Goal: Contribute content: Contribute content

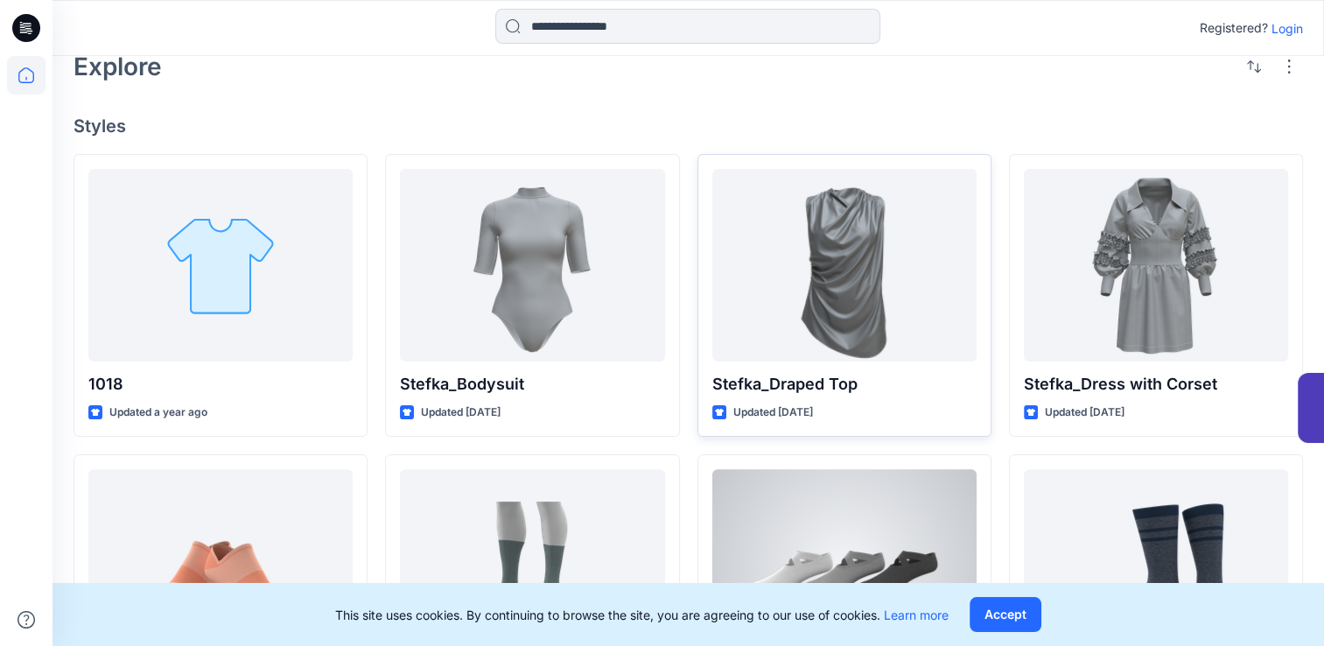
scroll to position [336, 0]
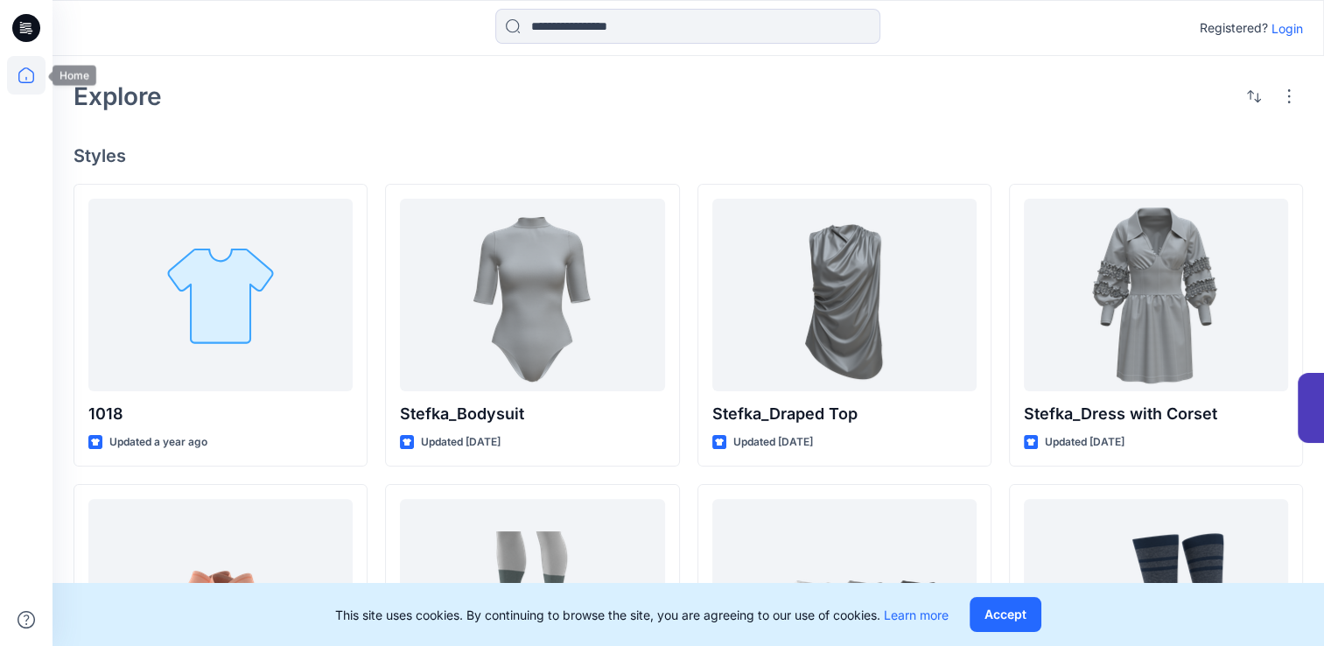
click at [32, 79] on icon at bounding box center [26, 75] width 16 height 16
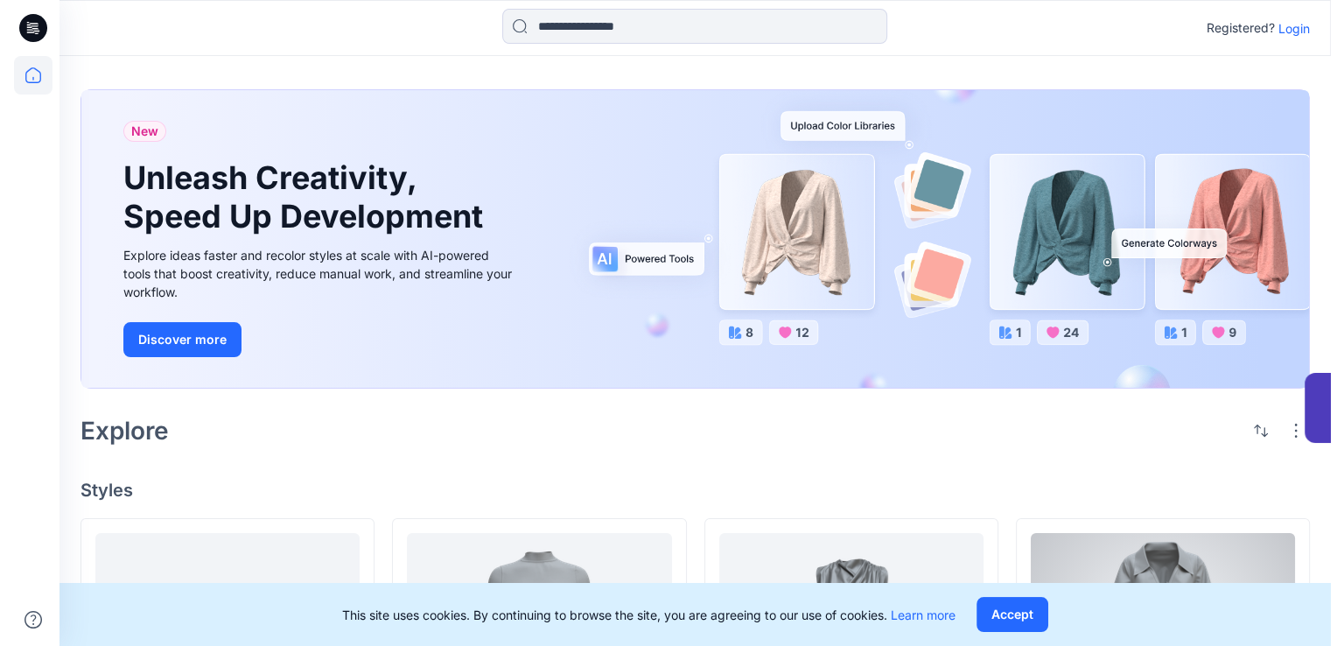
scroll to position [0, 0]
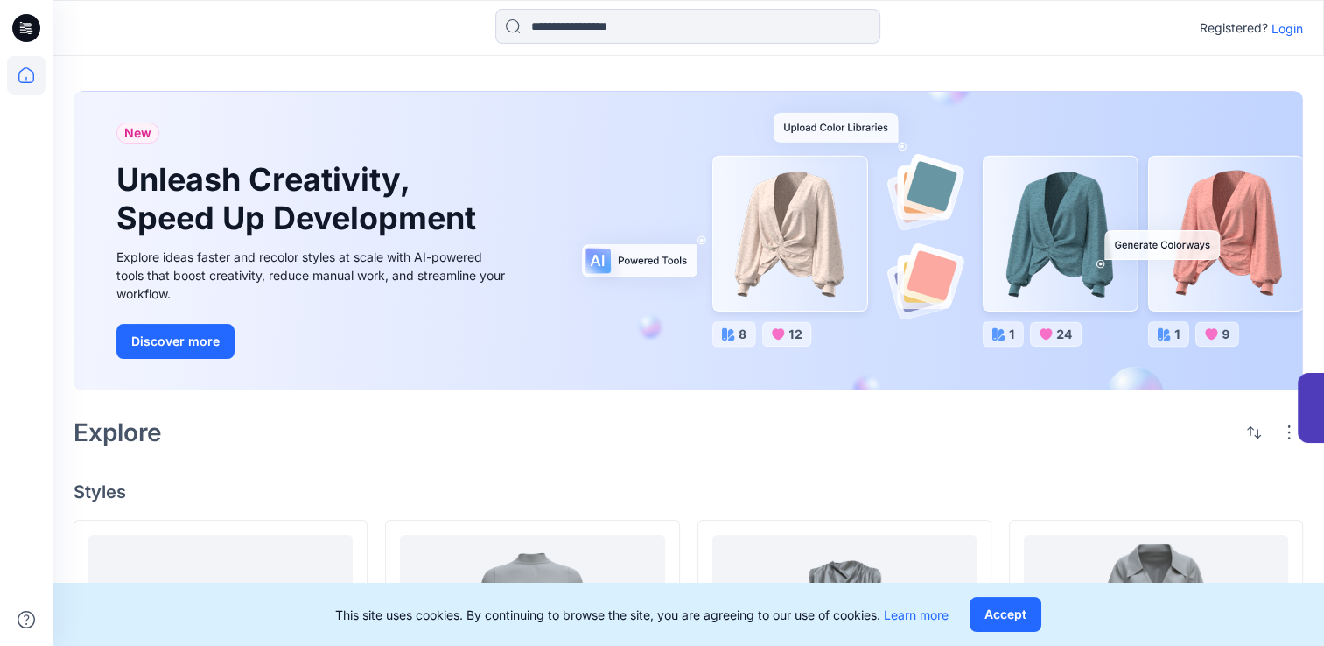
click at [1295, 30] on p "Login" at bounding box center [1286, 28] width 31 height 18
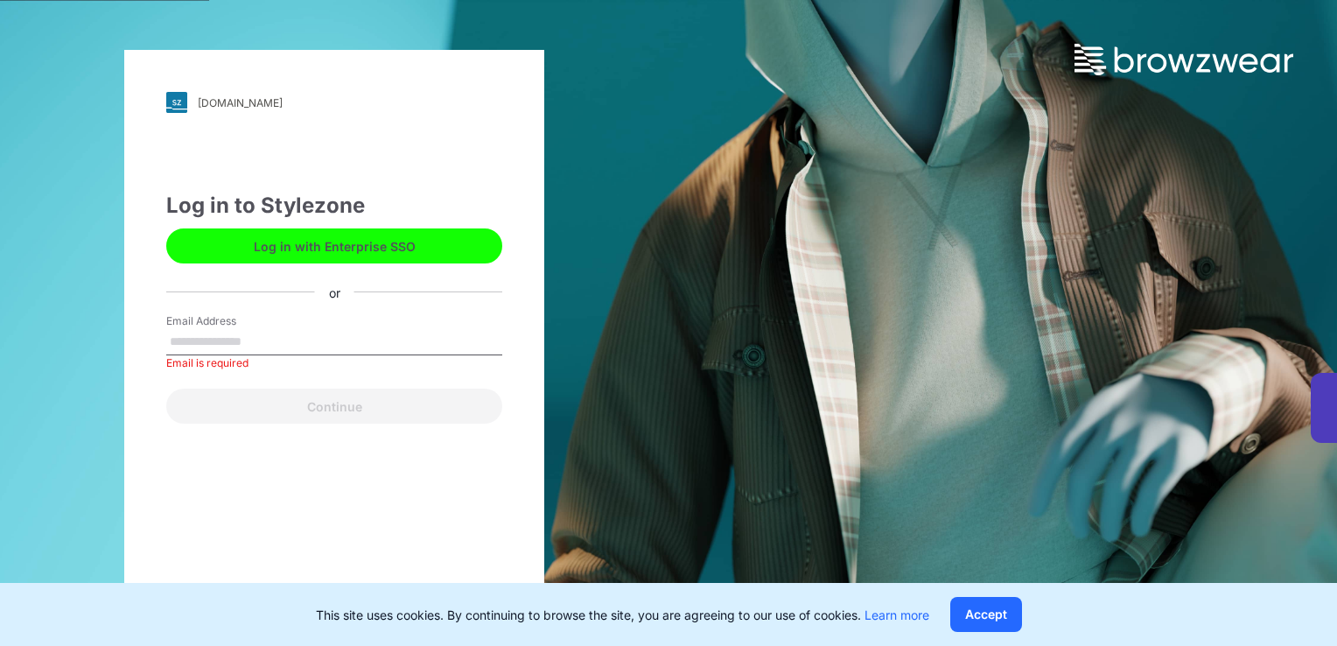
click at [364, 259] on button "Log in with Enterprise SSO" at bounding box center [334, 245] width 336 height 35
click at [345, 240] on button "Log in with Enterprise SSO" at bounding box center [334, 245] width 336 height 35
click at [193, 342] on input "Email Address" at bounding box center [334, 342] width 336 height 26
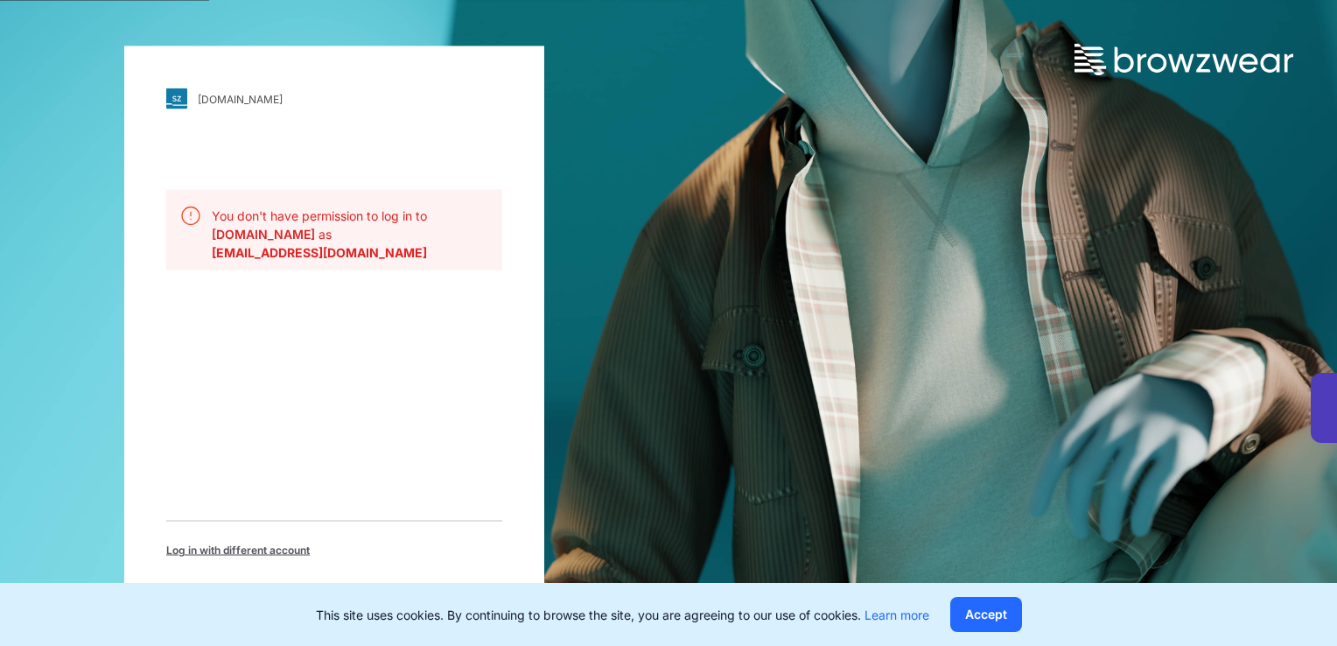
click at [1065, 641] on div "This site uses cookies. By continuing to browse the site, you are agreeing to o…" at bounding box center [668, 614] width 1337 height 63
drag, startPoint x: 1080, startPoint y: 635, endPoint x: 1081, endPoint y: 607, distance: 28.0
click at [1079, 635] on div "This site uses cookies. By continuing to browse the site, you are agreeing to o…" at bounding box center [668, 614] width 1337 height 63
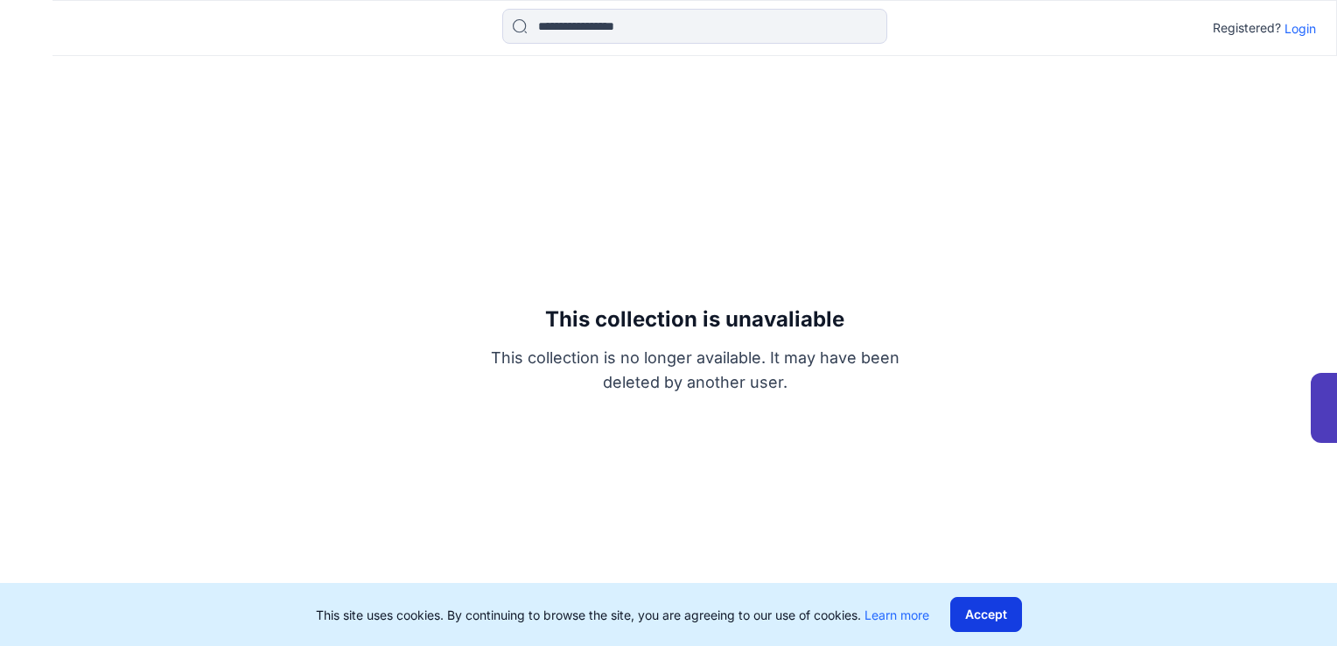
click at [977, 606] on button "Accept" at bounding box center [986, 614] width 72 height 35
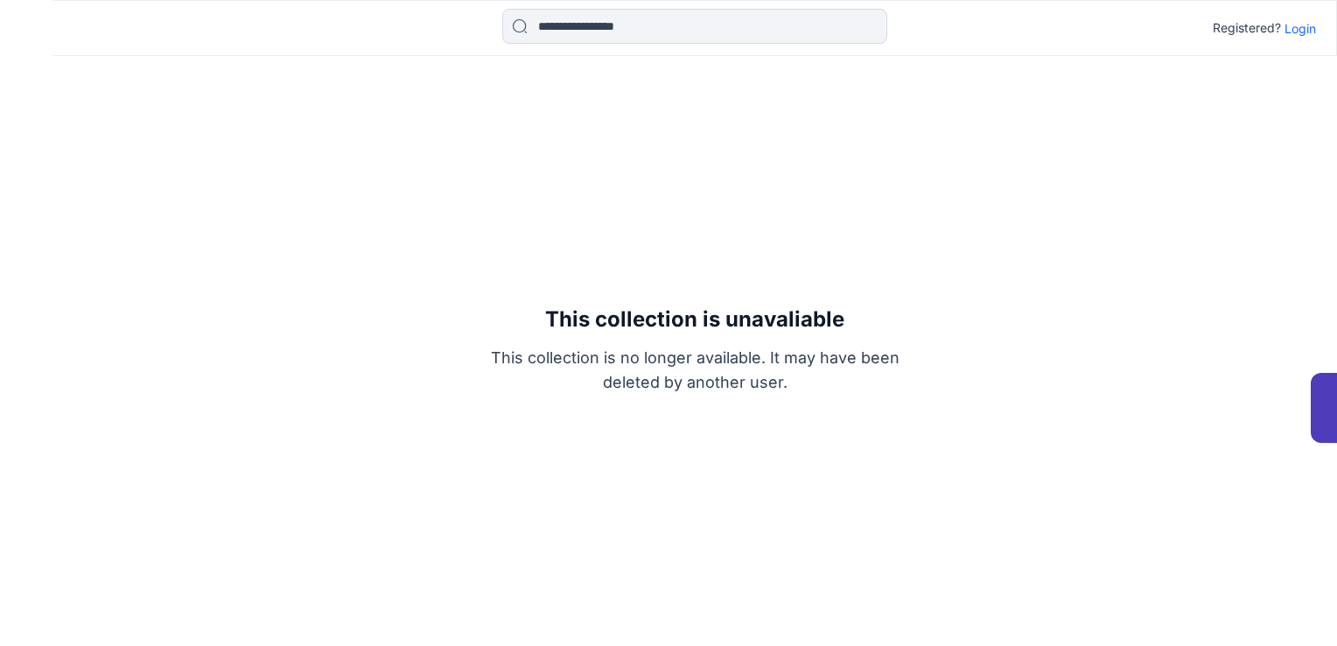
drag, startPoint x: 1305, startPoint y: 33, endPoint x: 1292, endPoint y: 57, distance: 27.0
click at [1305, 31] on p "Login" at bounding box center [1299, 28] width 31 height 18
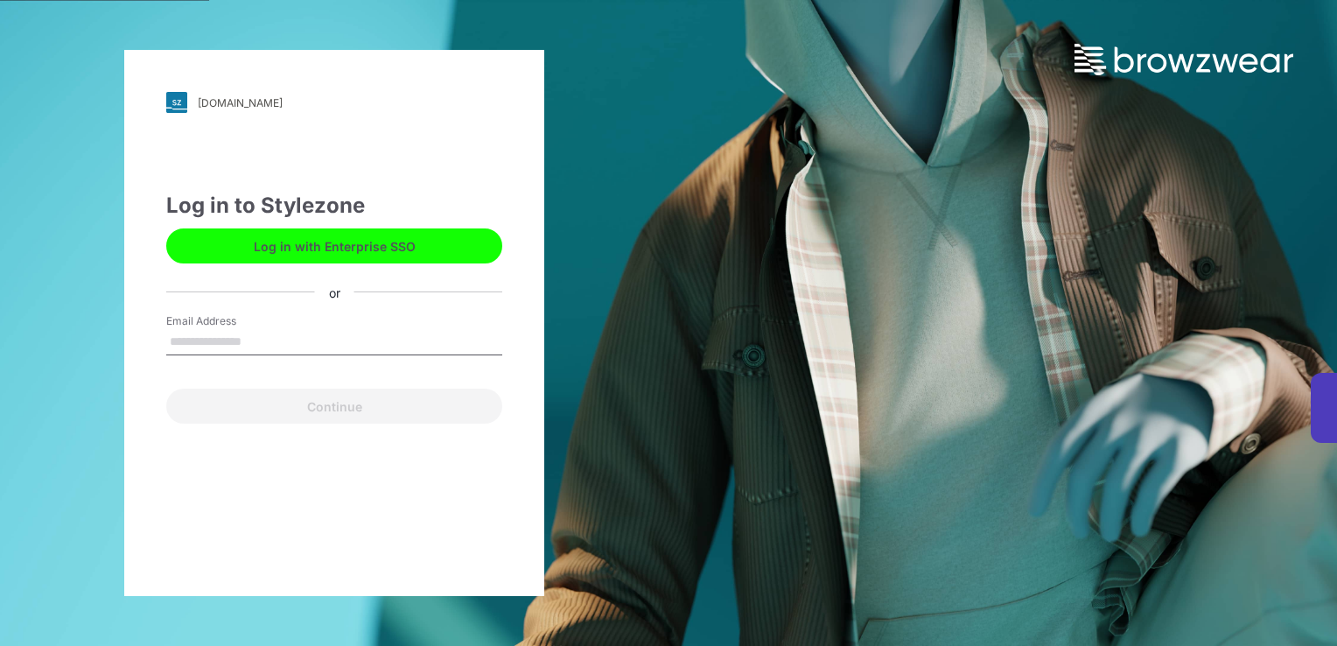
click at [260, 332] on input "Email Address" at bounding box center [334, 342] width 336 height 26
type input "**********"
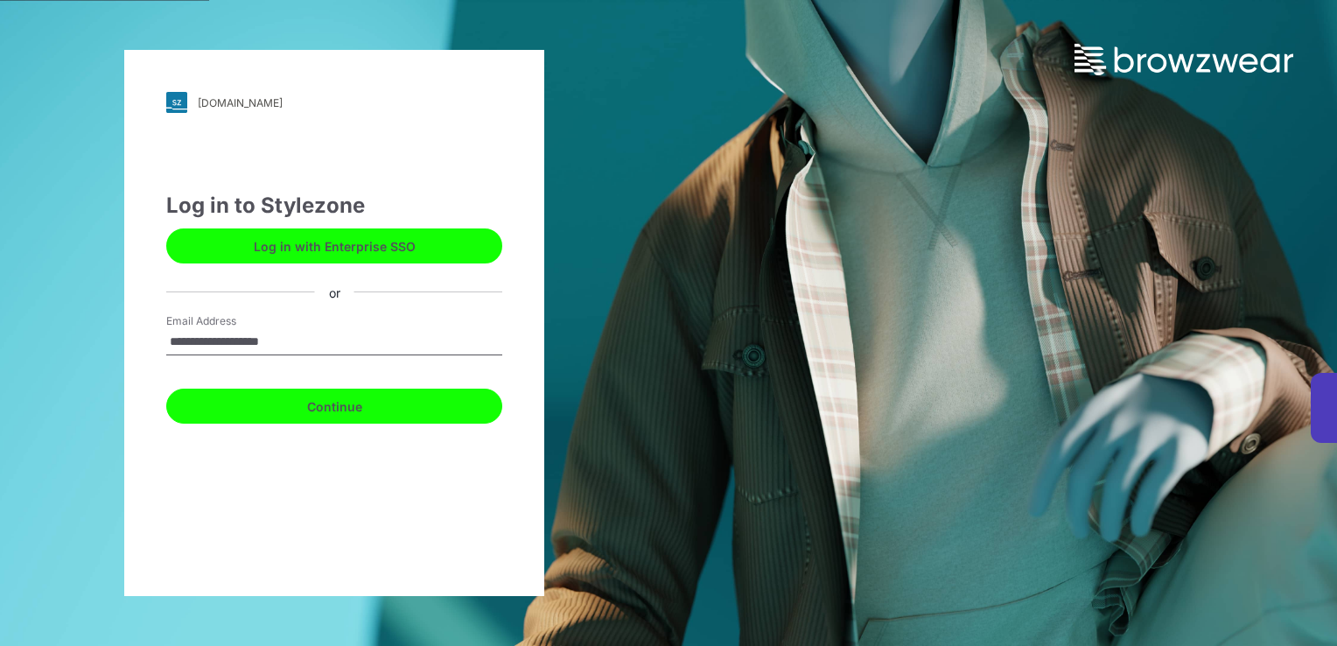
click at [340, 416] on button "Continue" at bounding box center [334, 405] width 336 height 35
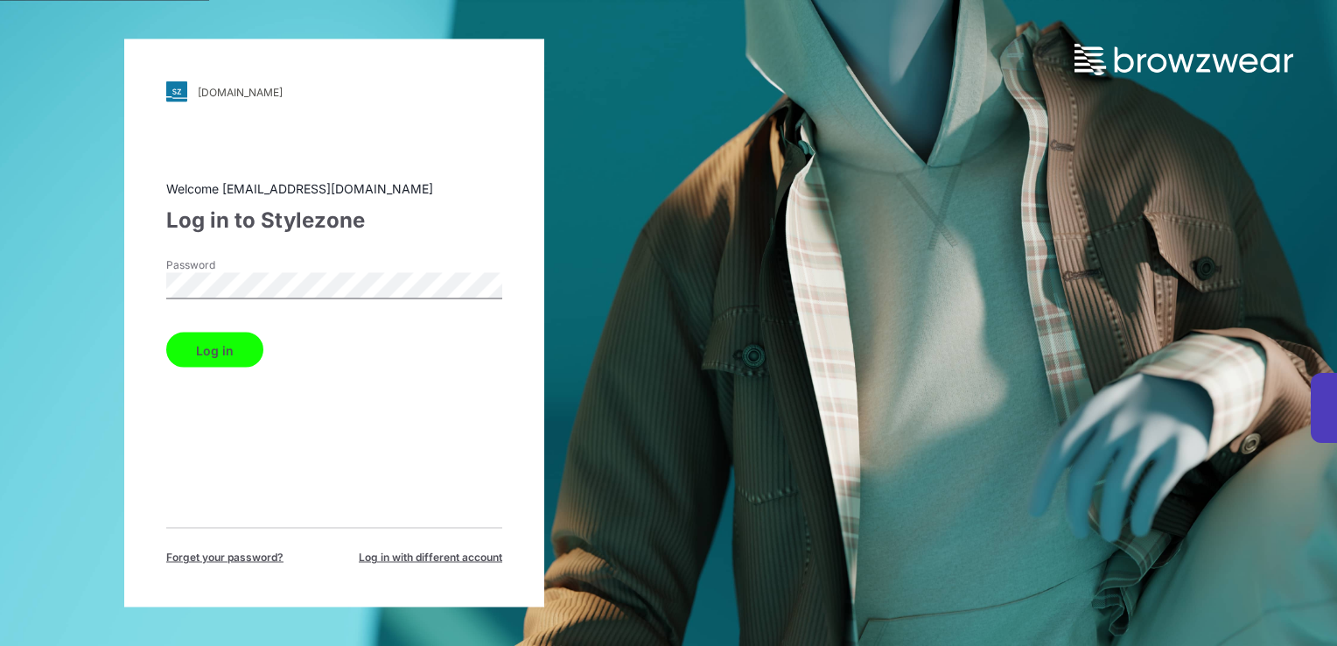
click at [225, 347] on button "Log in" at bounding box center [214, 349] width 97 height 35
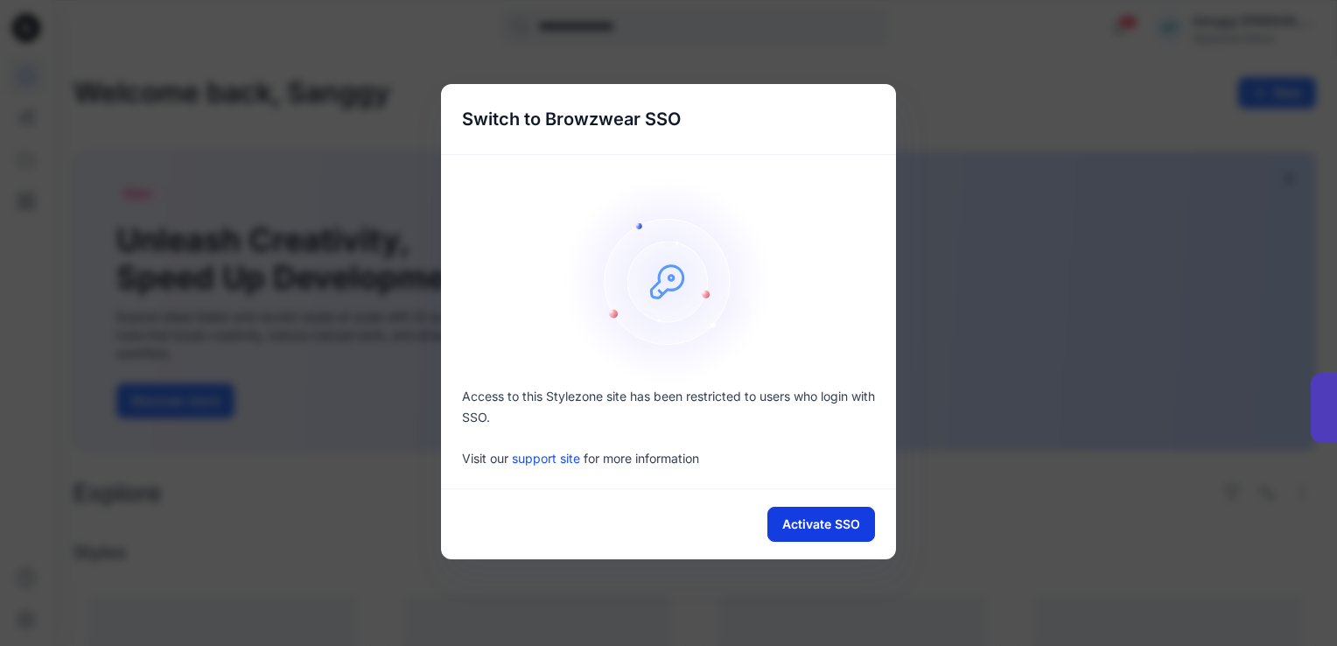
click at [815, 524] on button "Activate SSO" at bounding box center [821, 523] width 108 height 35
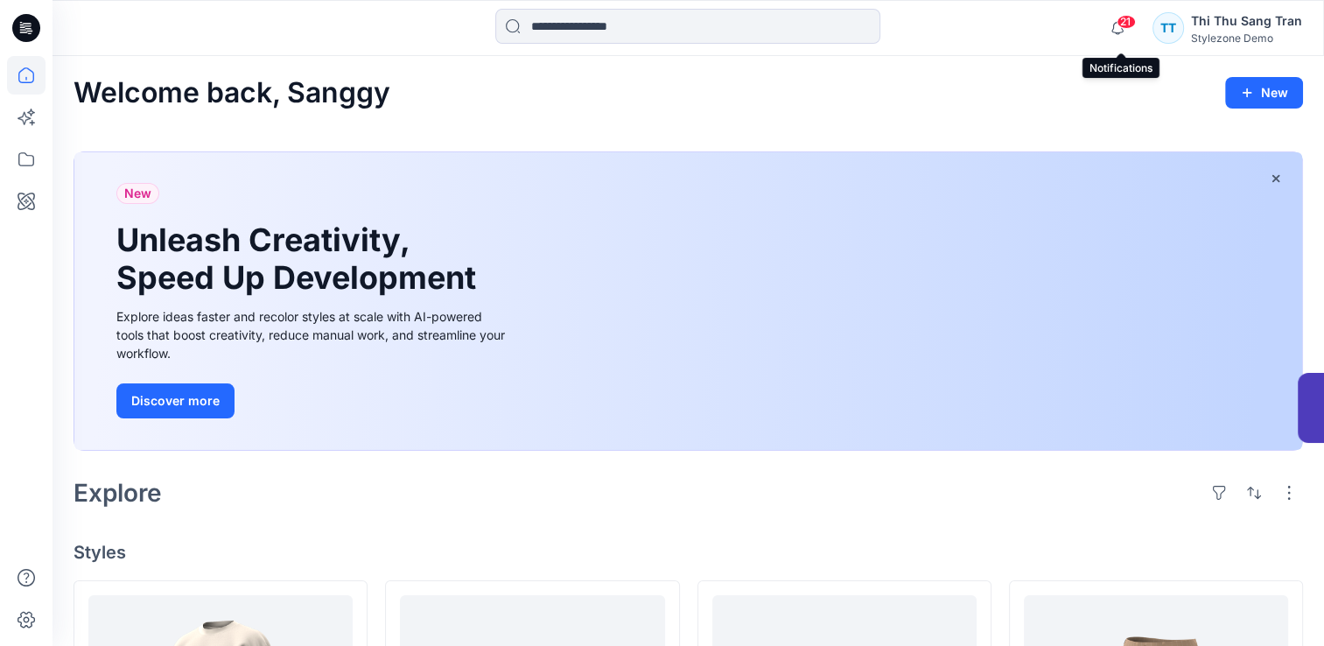
click at [1130, 27] on span "21" at bounding box center [1125, 22] width 19 height 14
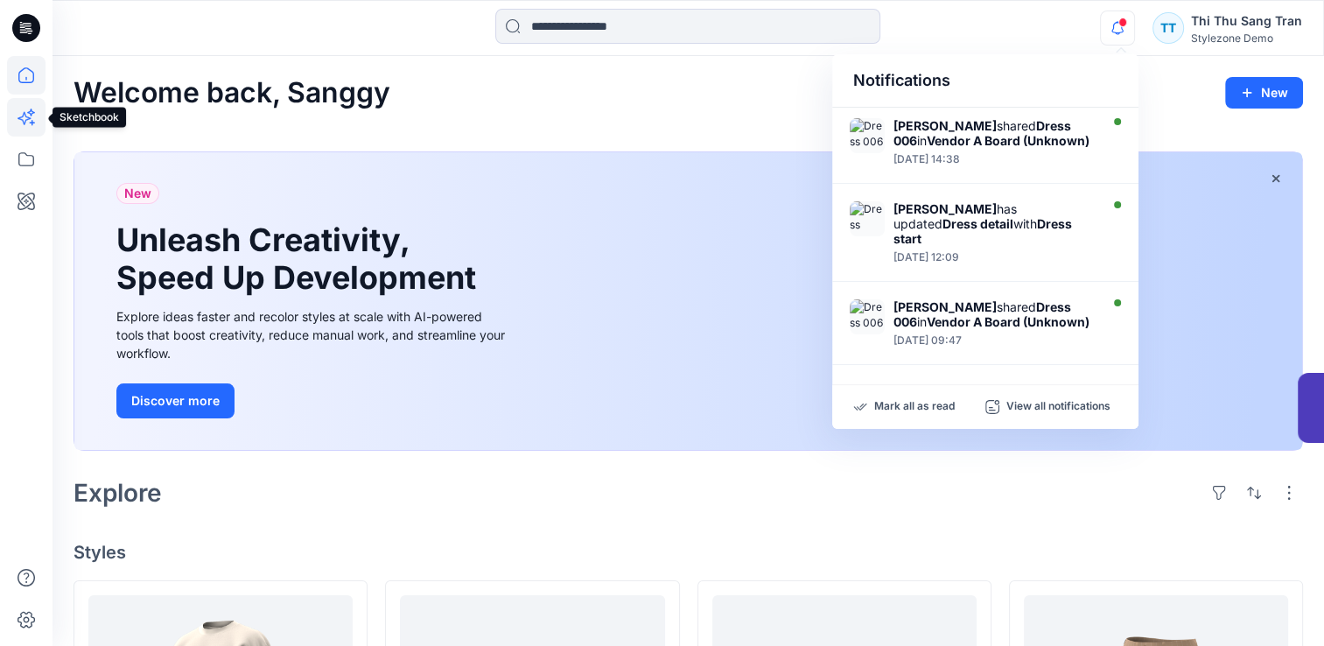
click at [24, 124] on icon at bounding box center [26, 117] width 38 height 38
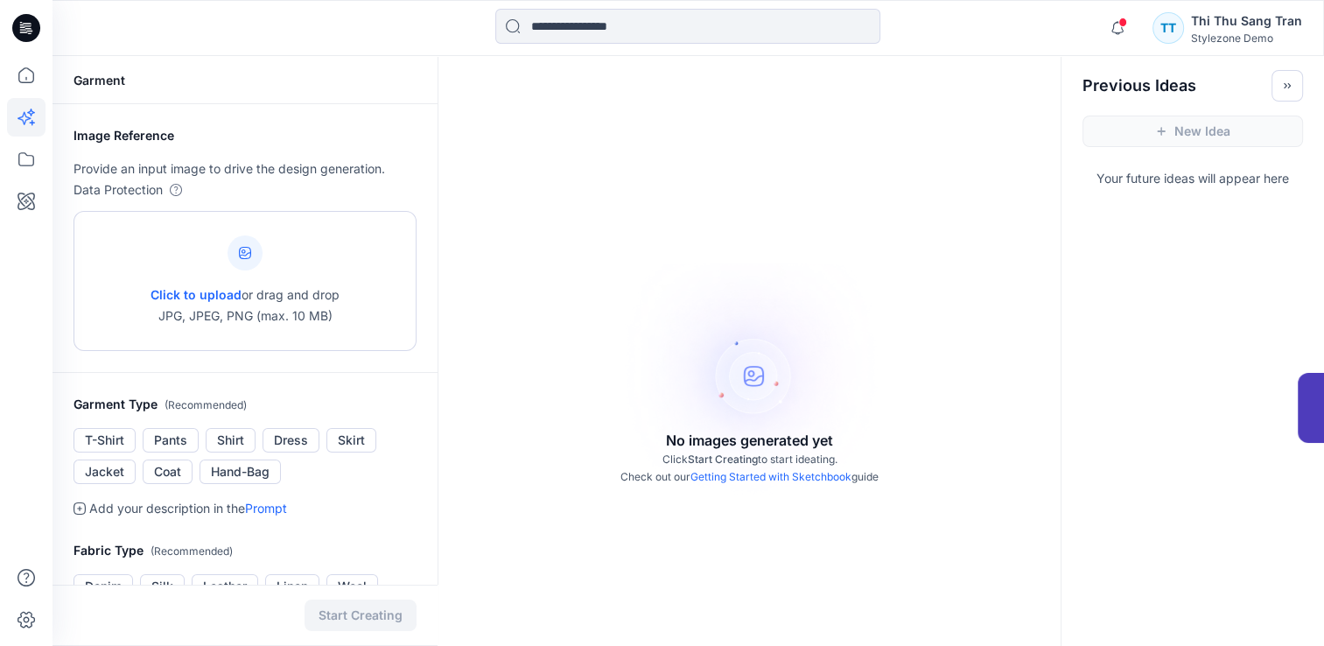
click at [239, 251] on icon at bounding box center [245, 253] width 12 height 12
type input "**********"
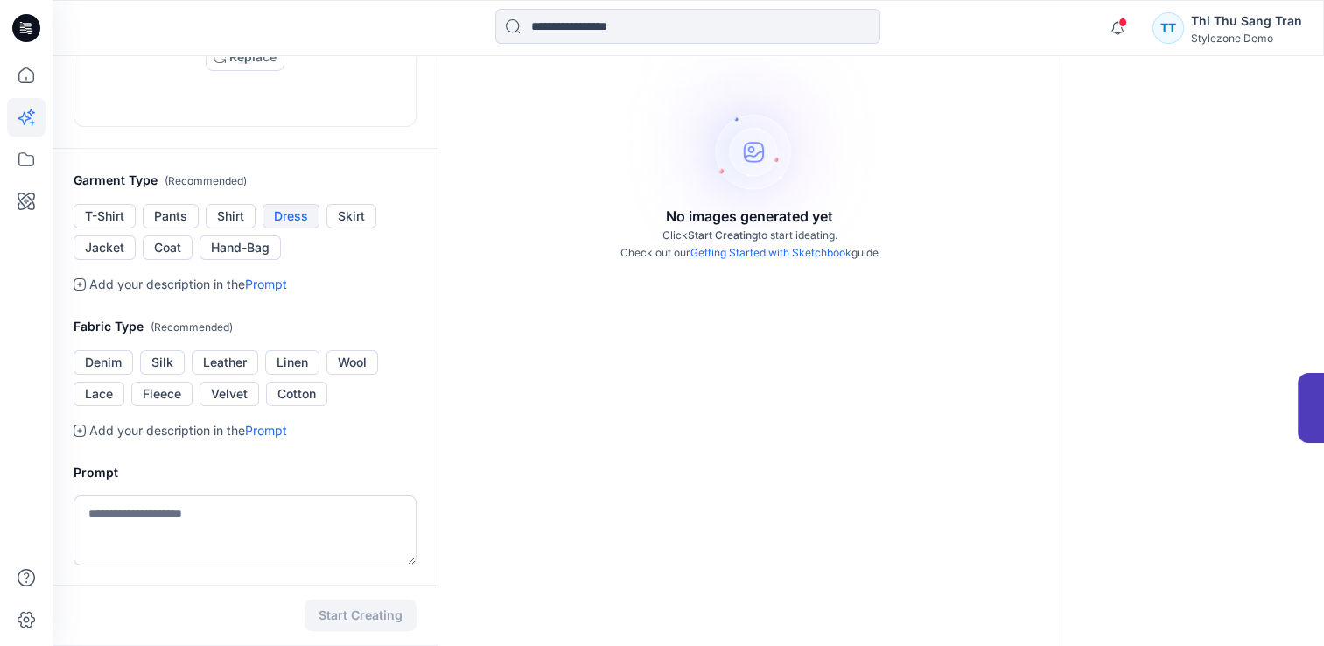
scroll to position [262, 0]
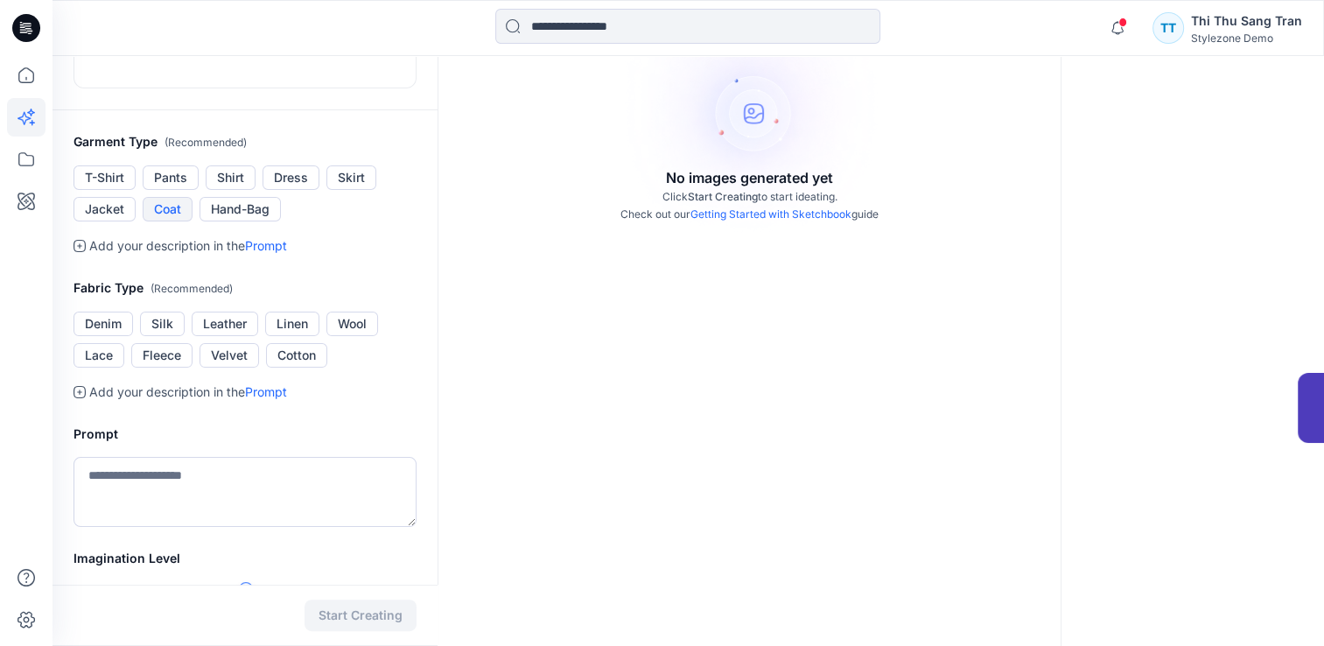
click at [164, 221] on button "Coat" at bounding box center [168, 209] width 50 height 24
click at [157, 256] on p "Add your description in the Prompt" at bounding box center [188, 245] width 198 height 21
click at [78, 252] on icon at bounding box center [79, 246] width 12 height 12
click at [76, 252] on icon at bounding box center [79, 246] width 12 height 12
click at [283, 253] on link "Prompt" at bounding box center [266, 245] width 42 height 15
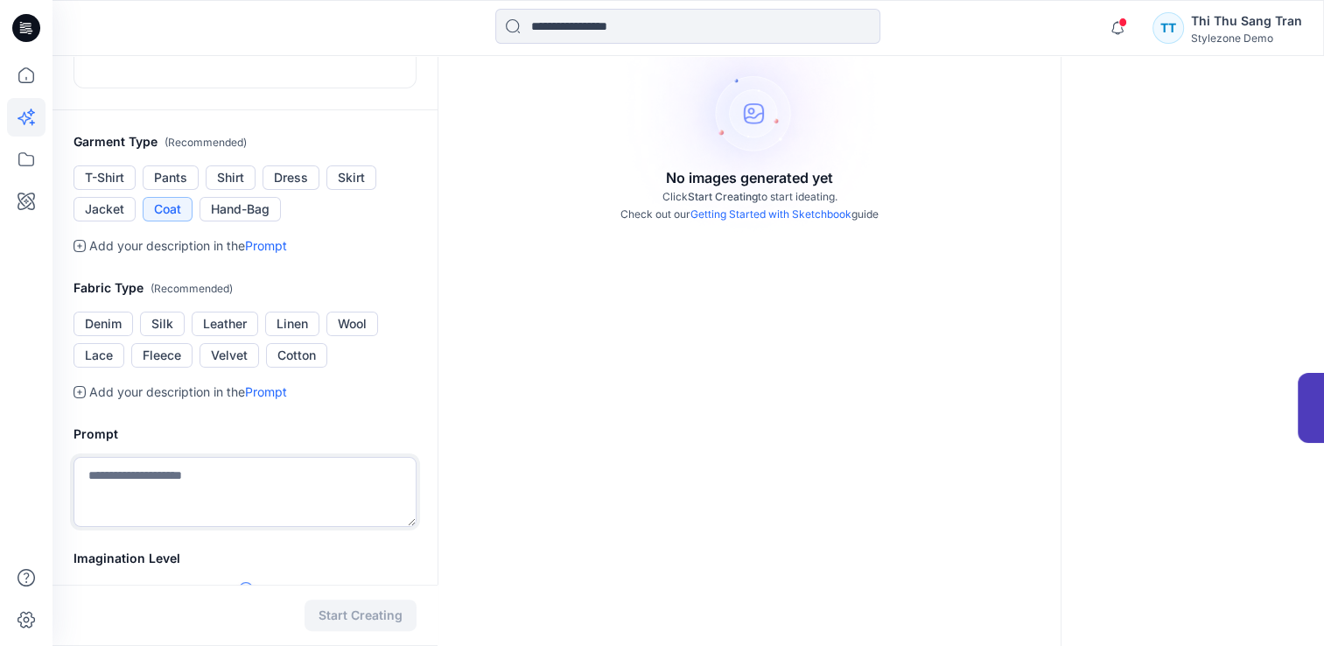
scroll to position [633, 0]
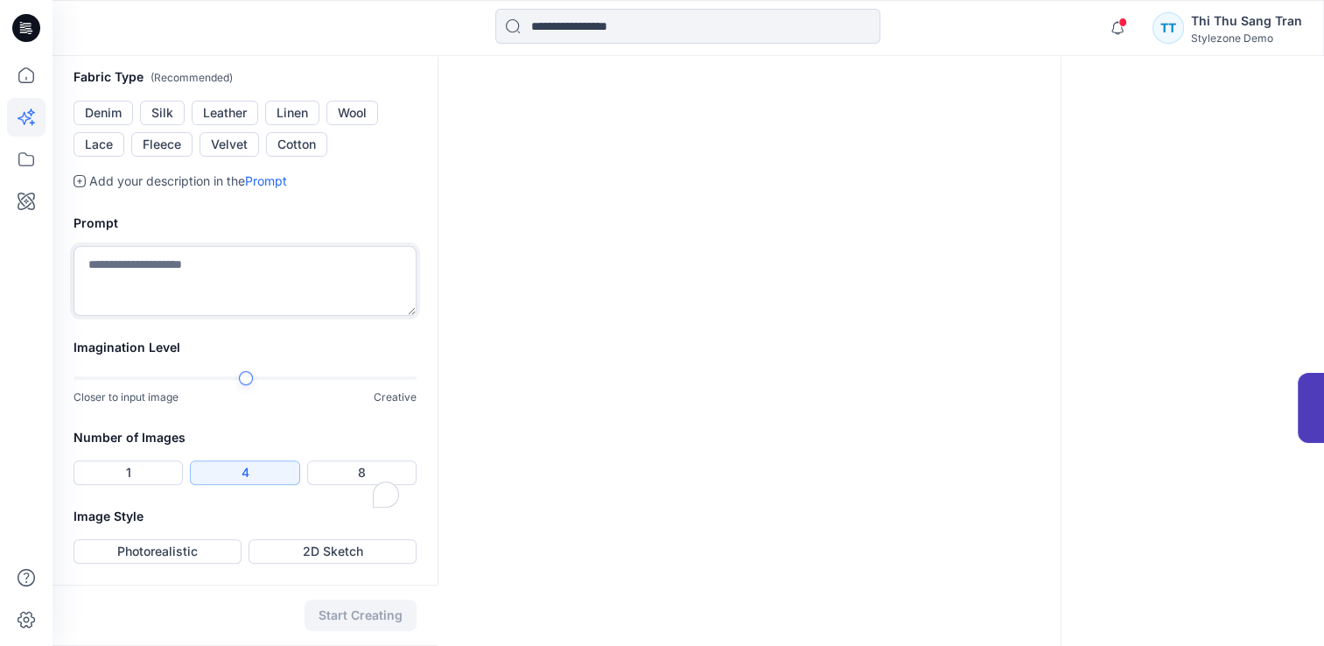
click at [210, 316] on textarea "To enrich screen reader interactions, please activate Accessibility in Grammarl…" at bounding box center [244, 281] width 343 height 70
click at [269, 384] on div at bounding box center [244, 378] width 343 height 12
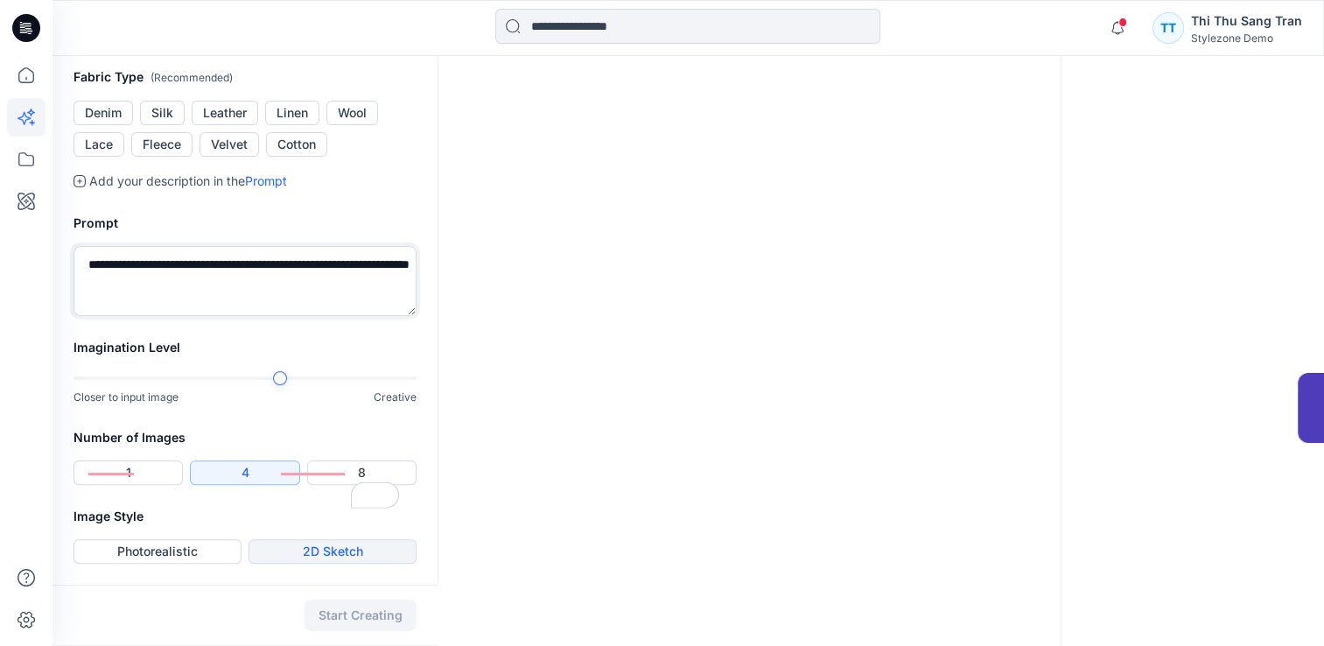
scroll to position [675, 0]
type textarea "**********"
click at [129, 550] on button "Photorealistic" at bounding box center [157, 551] width 168 height 24
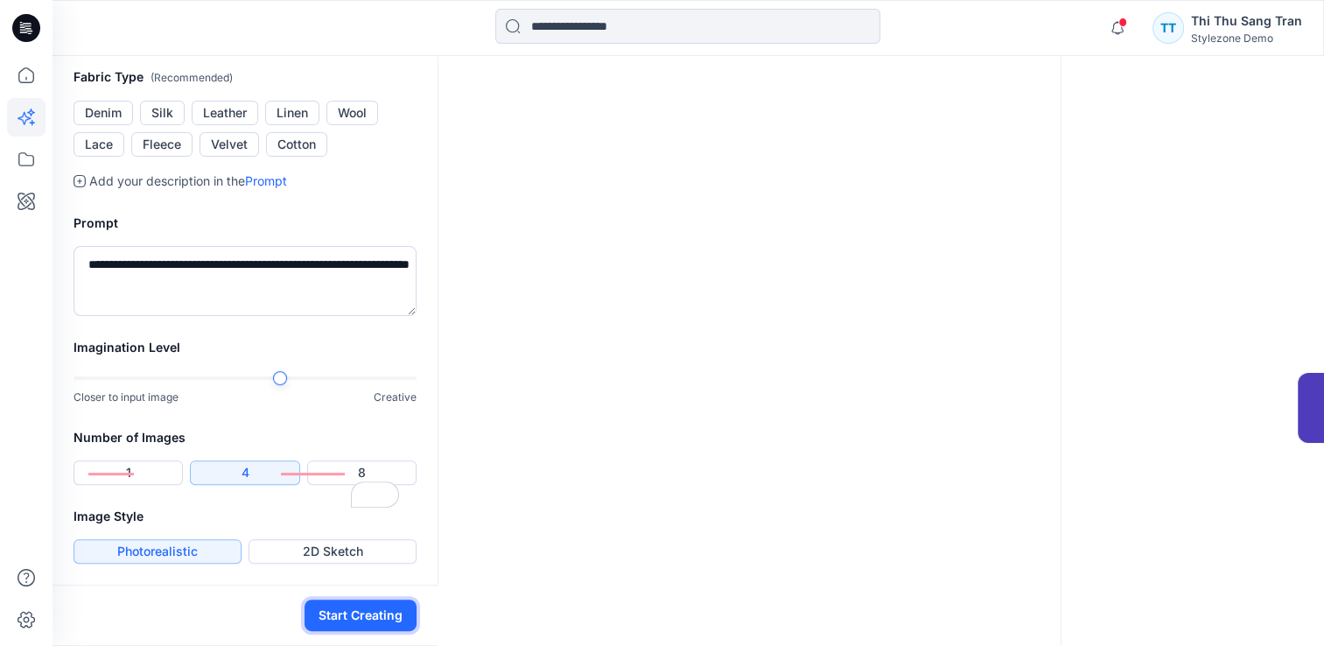
click at [374, 615] on button "Start Creating" at bounding box center [360, 614] width 112 height 31
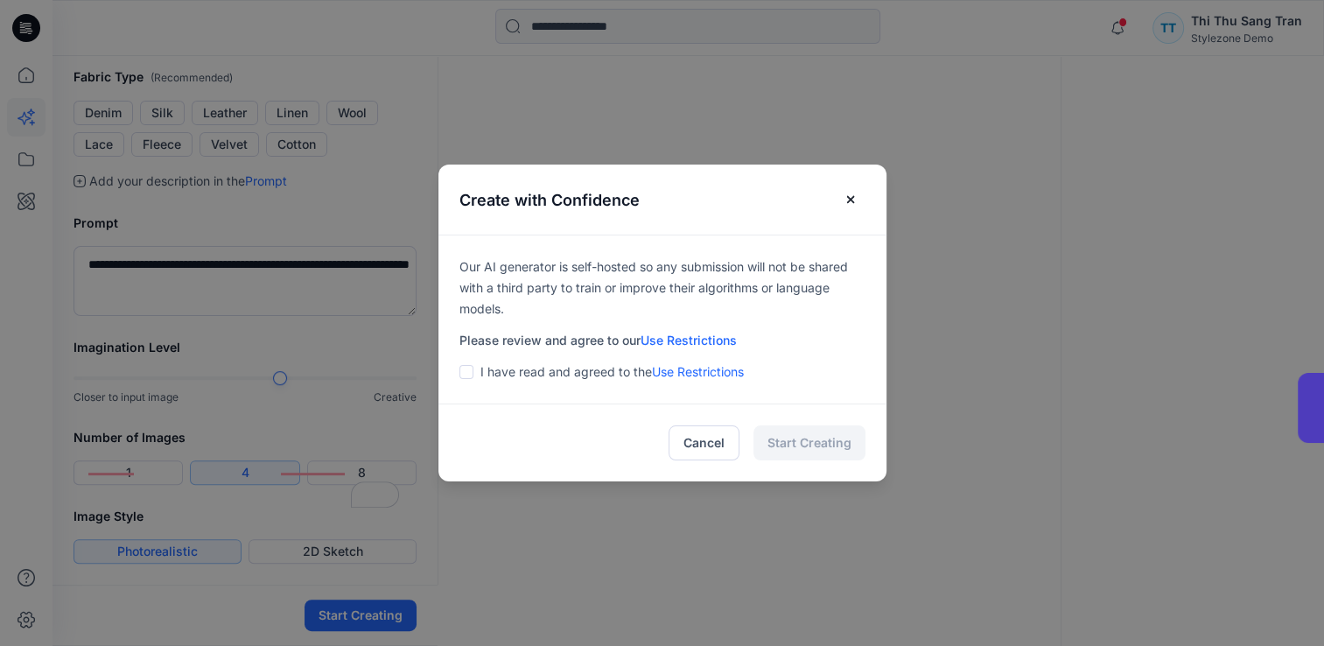
click at [473, 373] on span at bounding box center [466, 372] width 14 height 14
click at [812, 446] on button "Start Creating" at bounding box center [809, 442] width 112 height 35
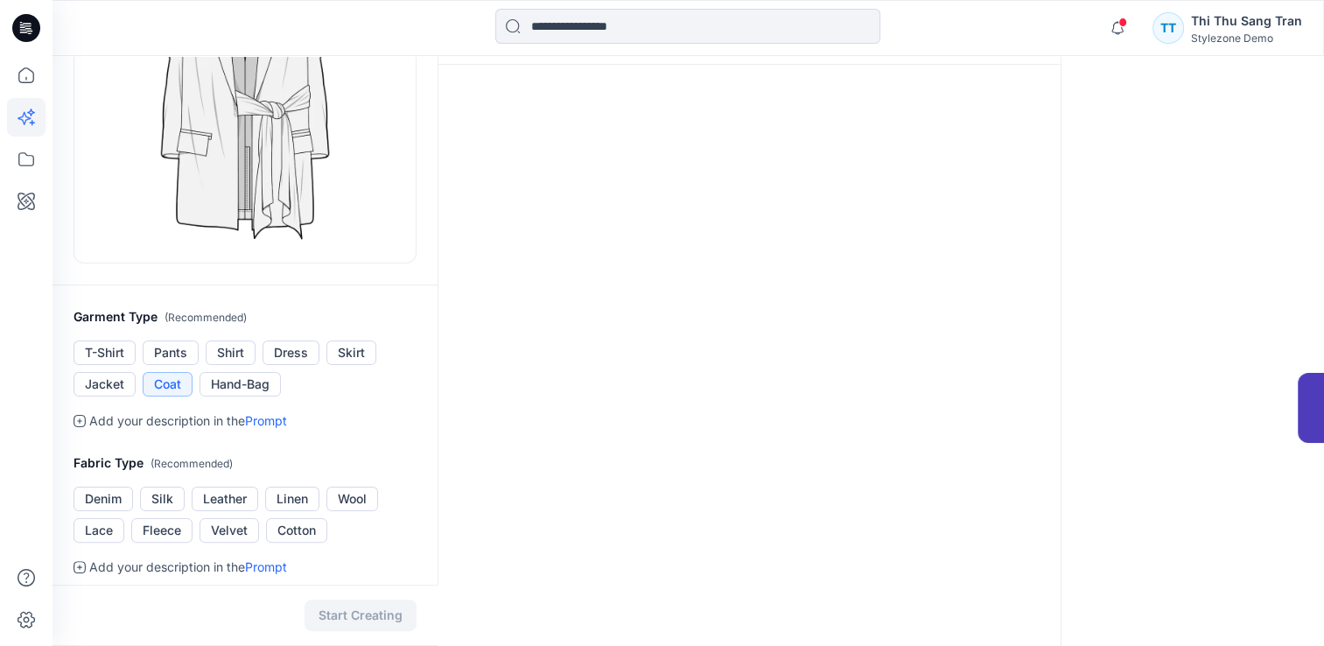
scroll to position [350, 0]
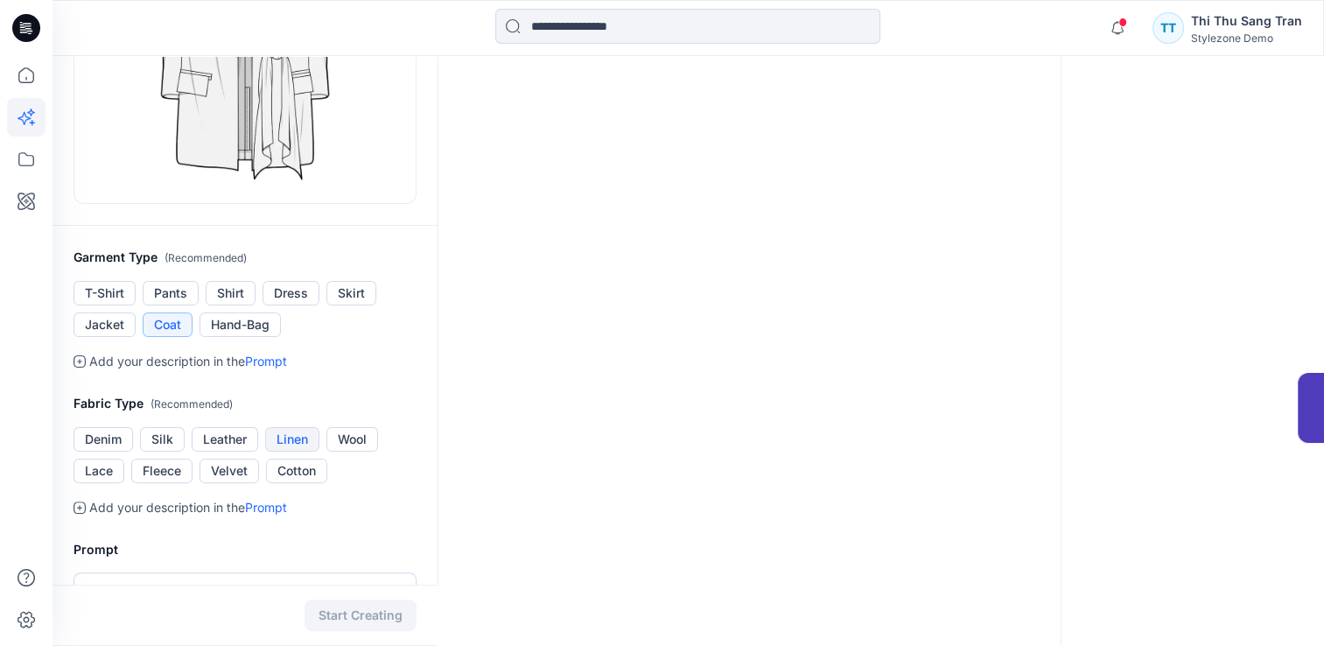
click at [292, 438] on button "Linen" at bounding box center [292, 439] width 54 height 24
click at [359, 623] on button "Start Creating" at bounding box center [360, 614] width 112 height 31
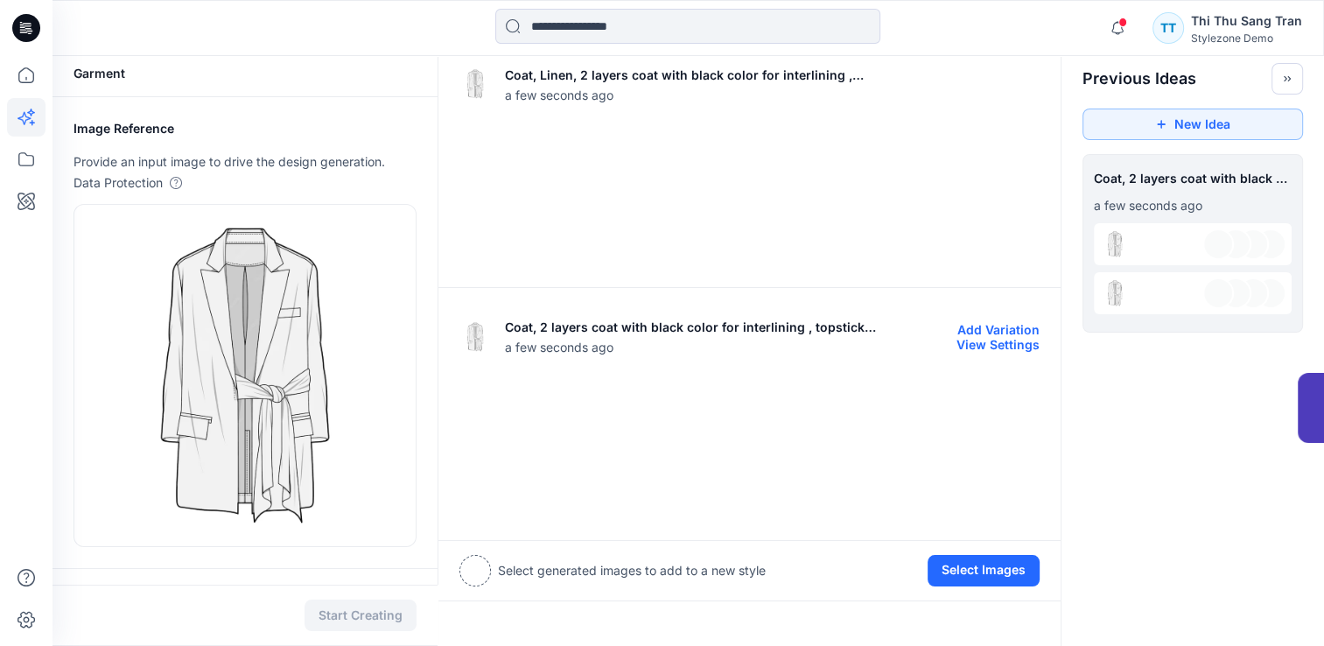
scroll to position [0, 0]
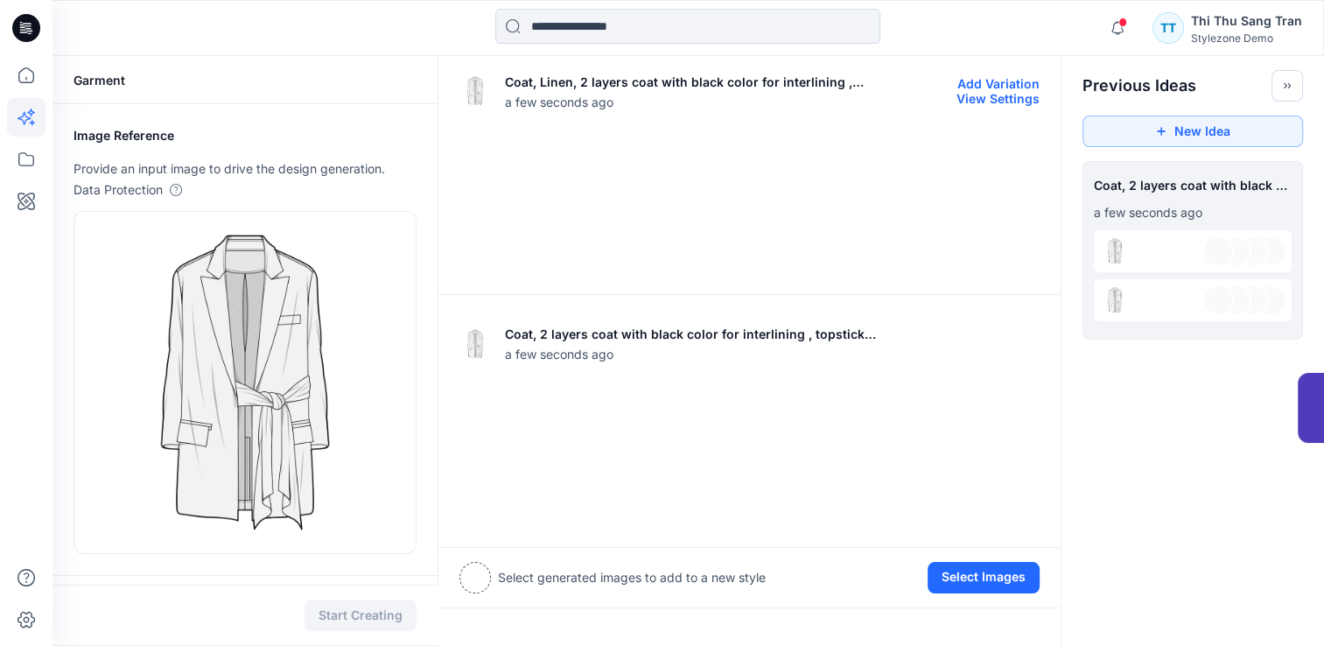
click at [575, 235] on img at bounding box center [529, 203] width 138 height 138
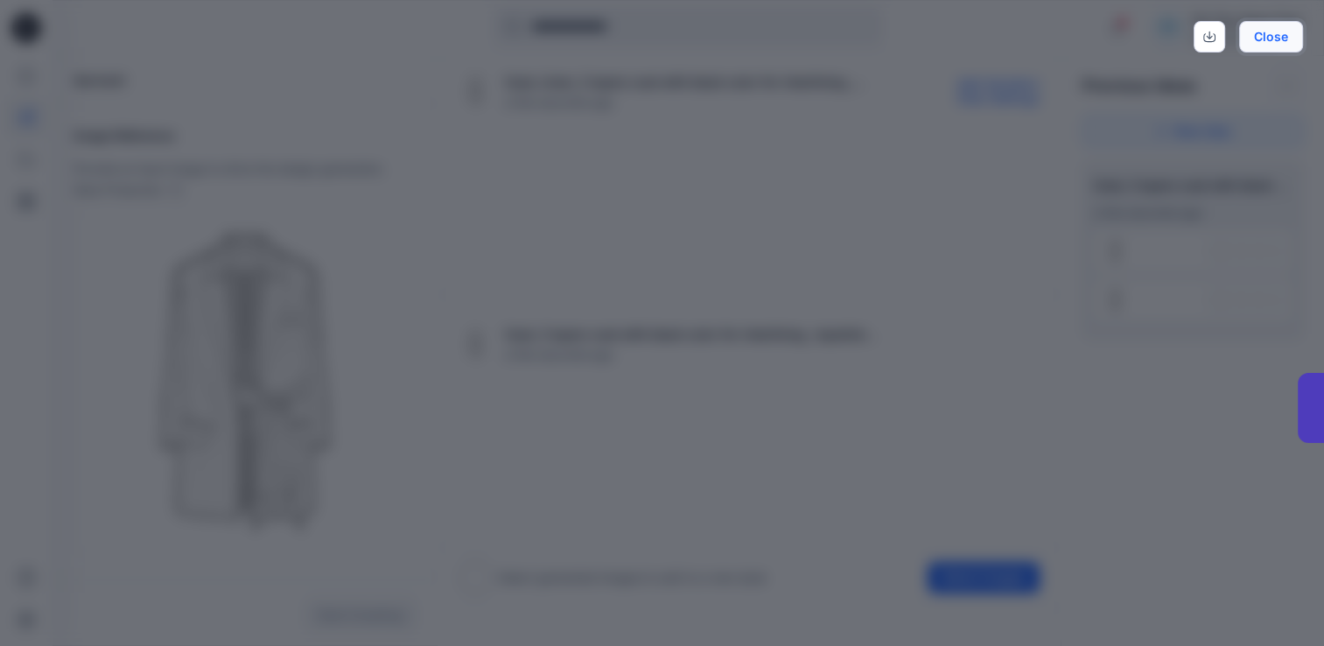
click at [1266, 38] on button "Close" at bounding box center [1271, 36] width 64 height 31
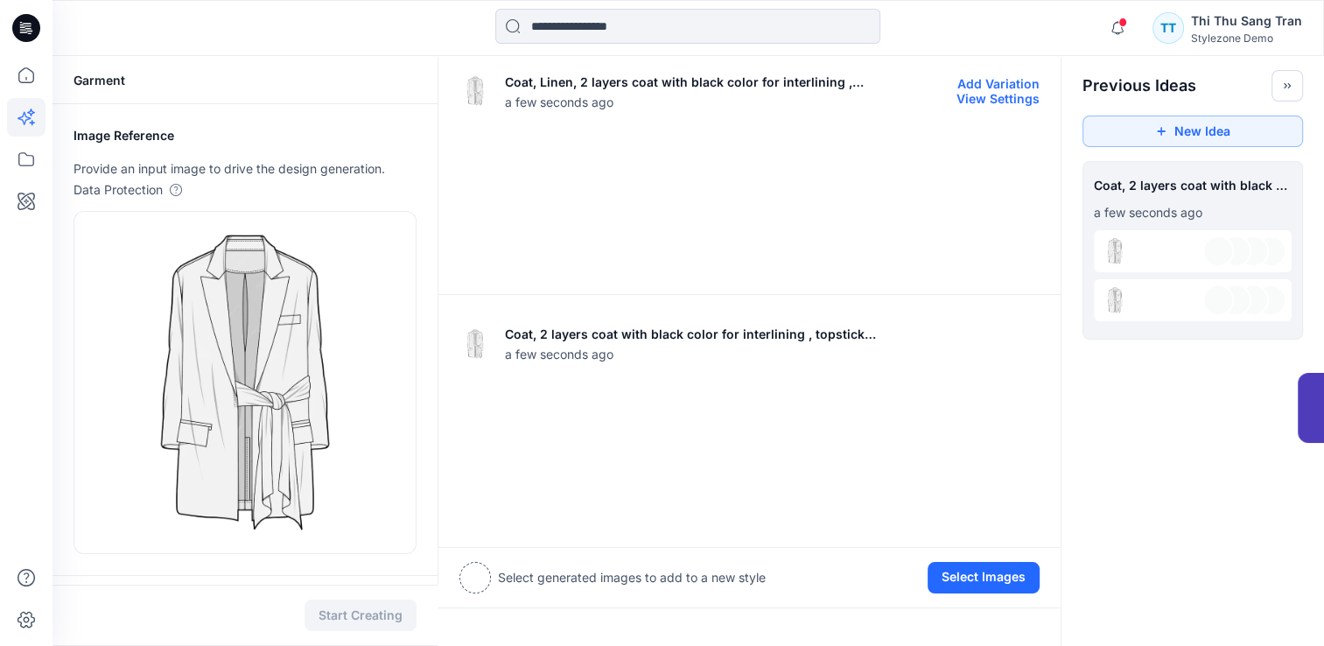
click at [638, 240] on img at bounding box center [676, 203] width 138 height 138
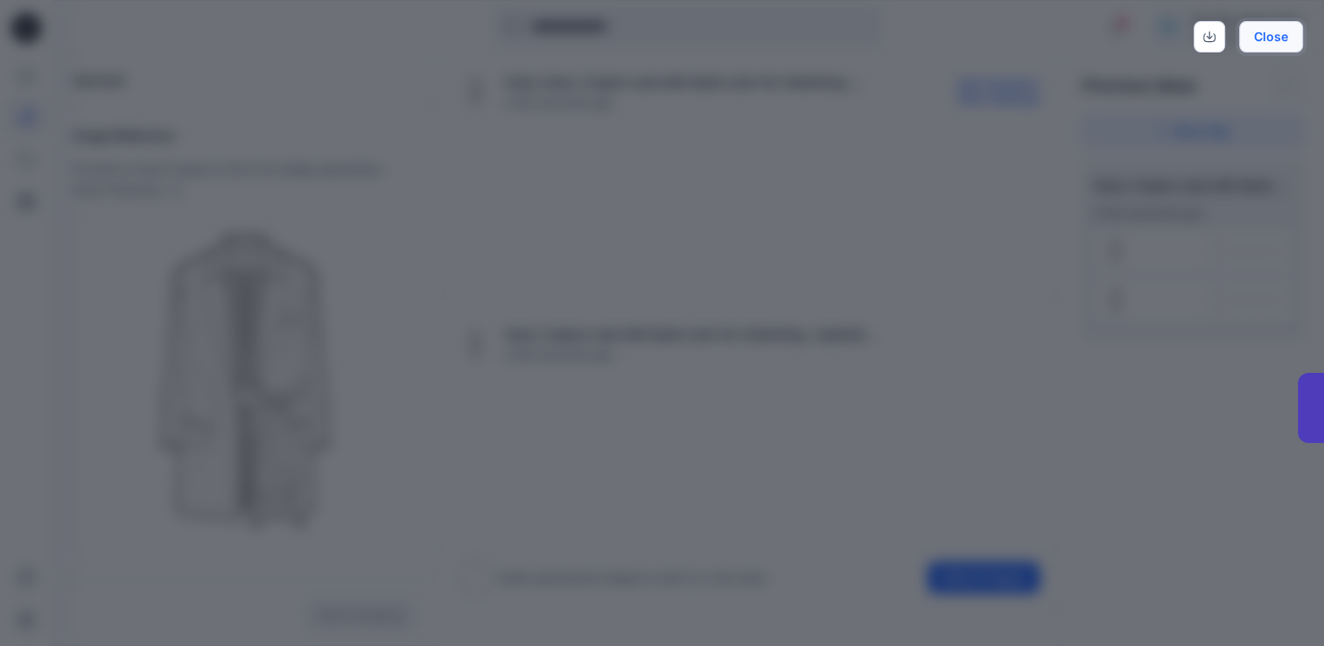
click at [1263, 45] on button "Close" at bounding box center [1271, 36] width 64 height 31
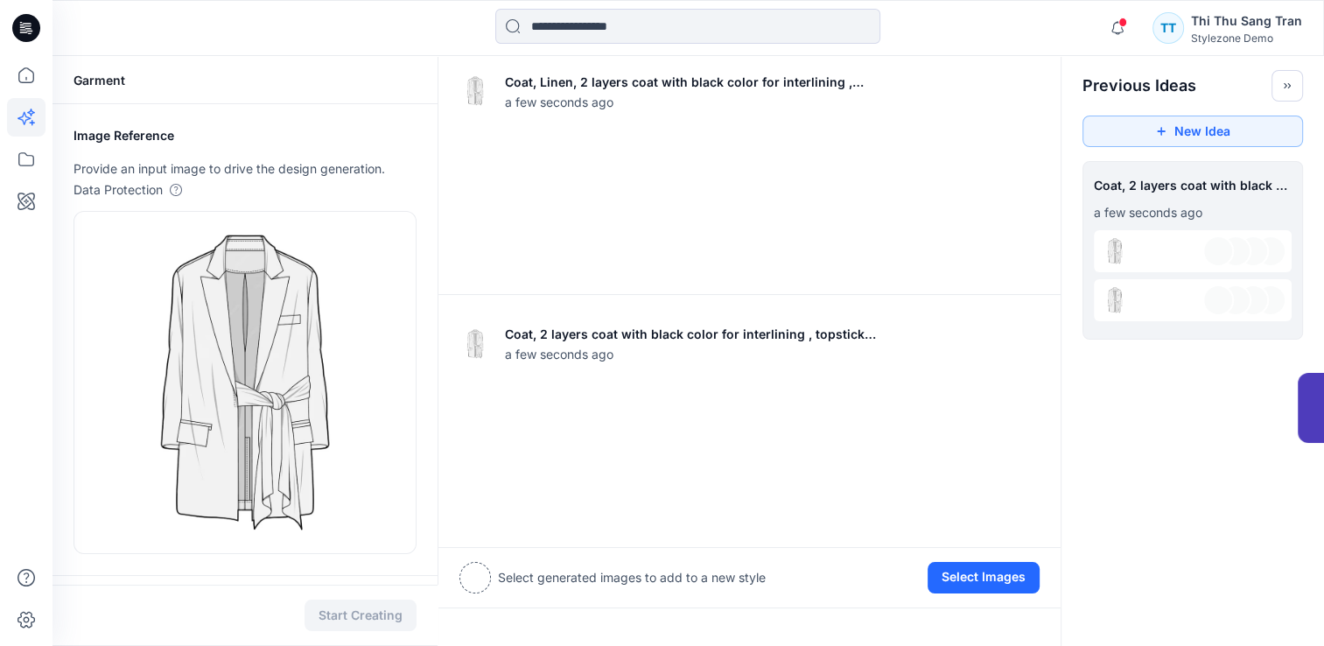
click at [1155, 254] on div at bounding box center [1192, 251] width 198 height 42
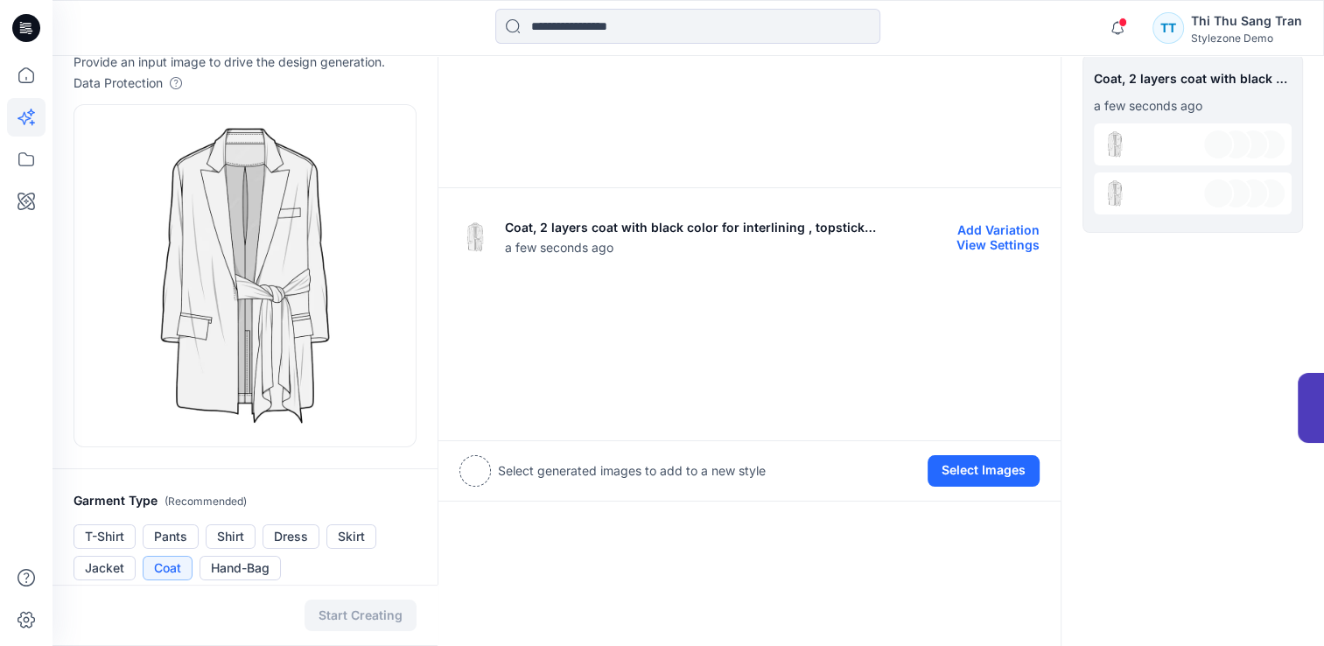
scroll to position [350, 0]
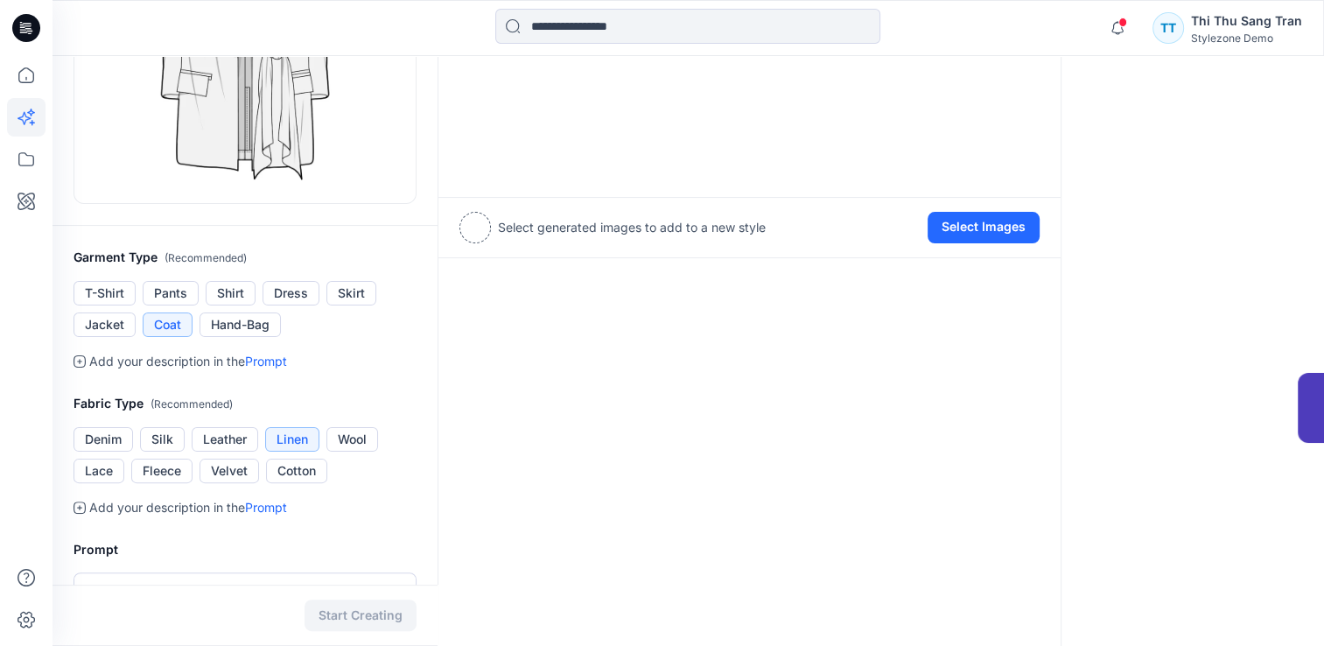
click at [479, 229] on div at bounding box center [474, 227] width 31 height 31
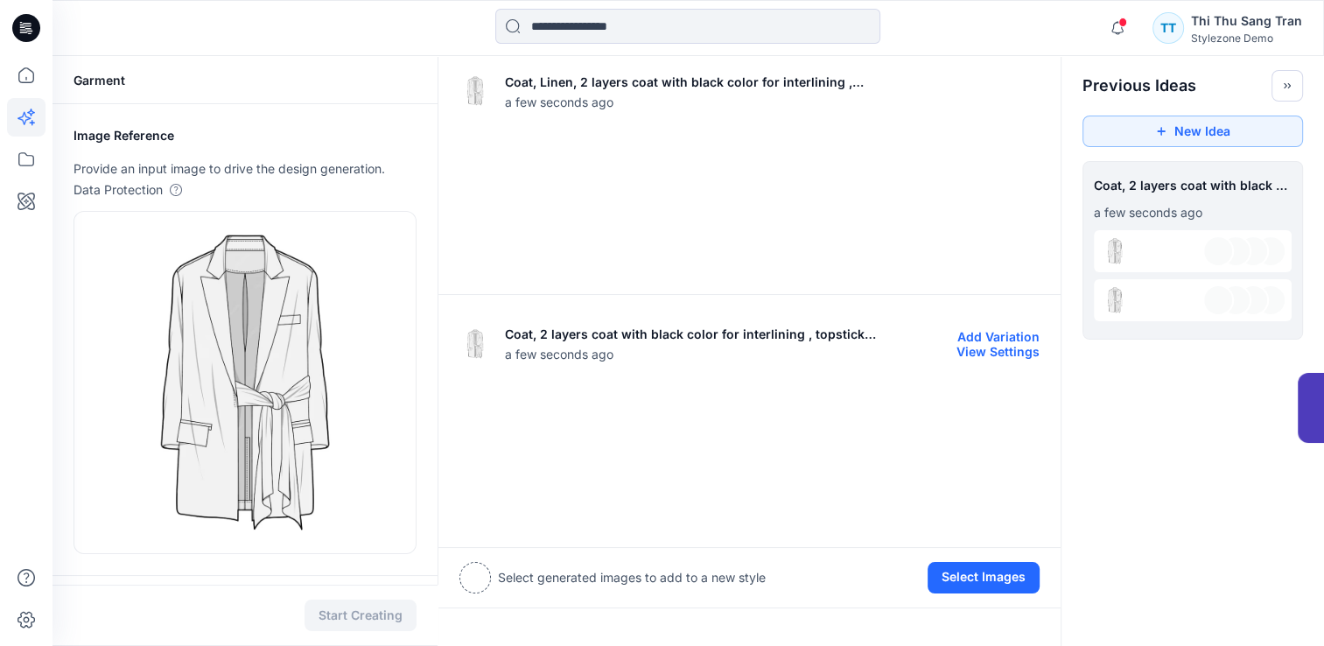
click at [1010, 339] on button "Add Variation" at bounding box center [998, 336] width 82 height 15
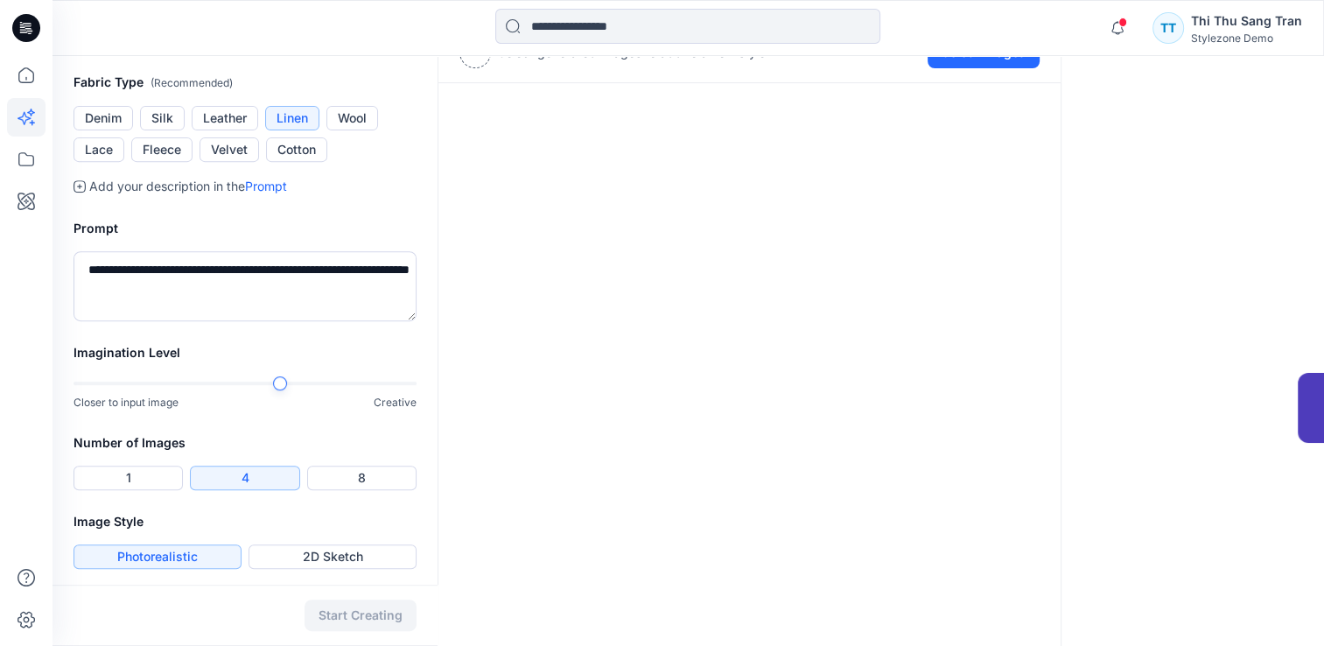
scroll to position [675, 0]
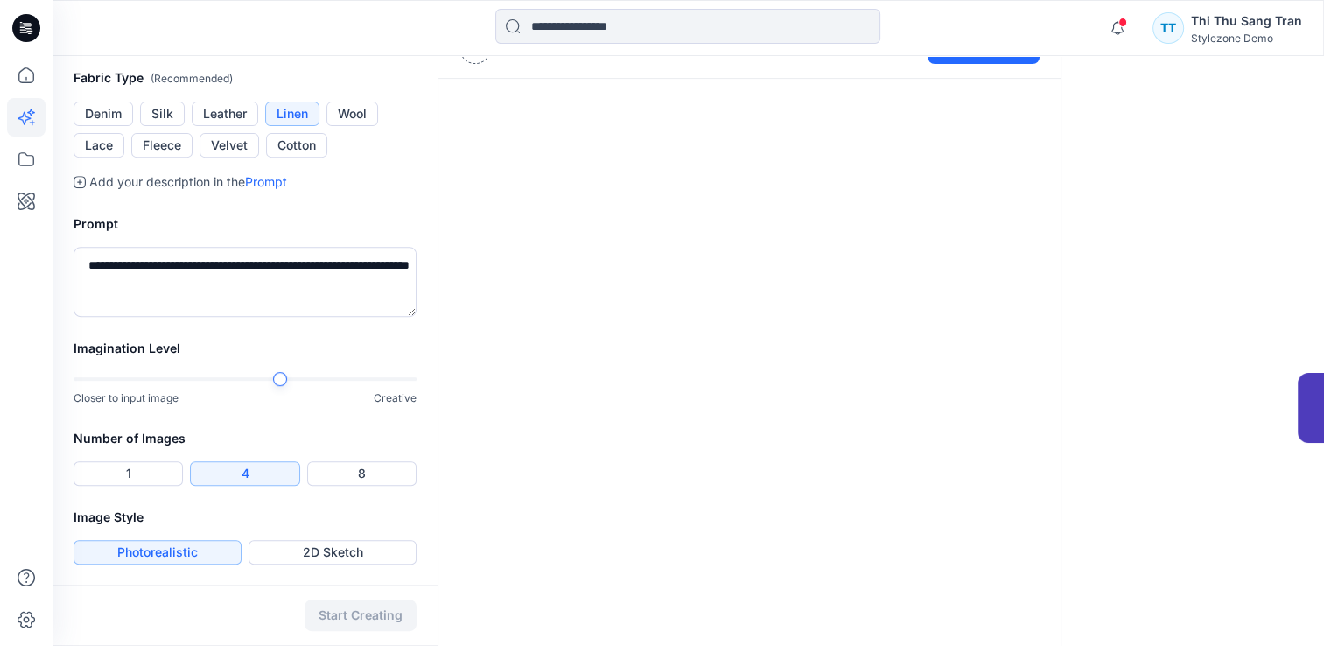
click at [140, 551] on button "Photorealistic" at bounding box center [157, 552] width 168 height 24
click at [180, 561] on button "Photorealistic" at bounding box center [157, 552] width 168 height 24
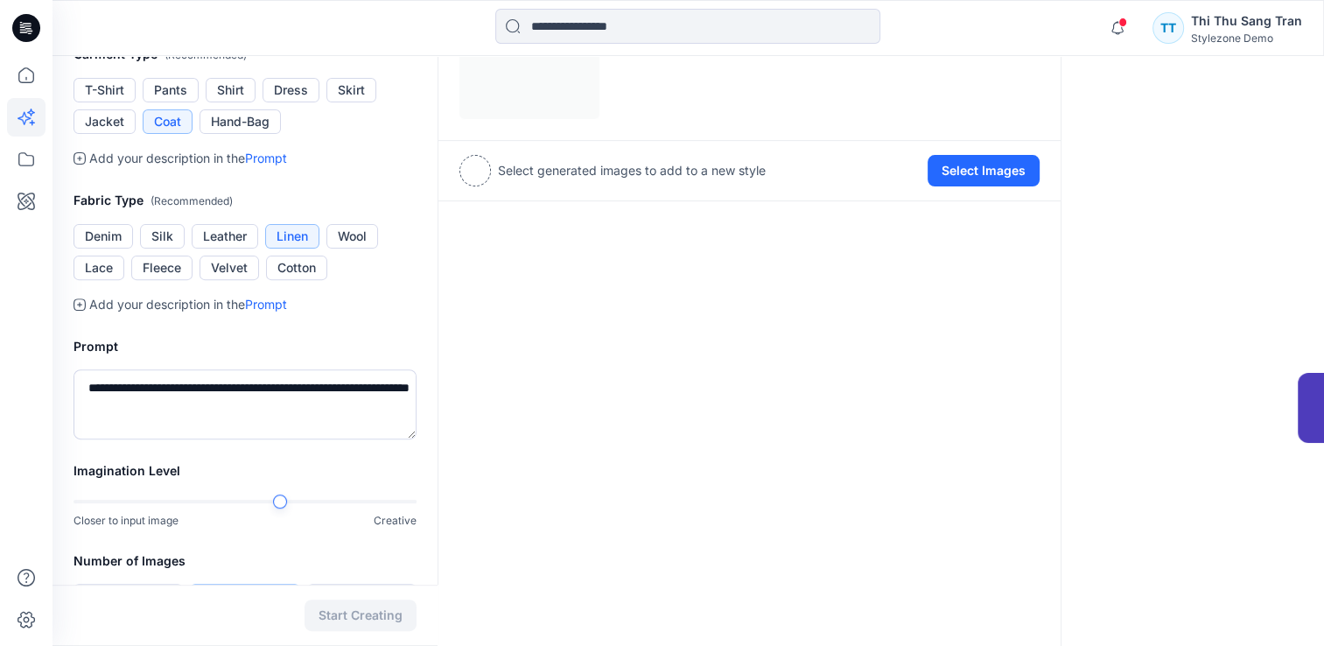
scroll to position [325, 0]
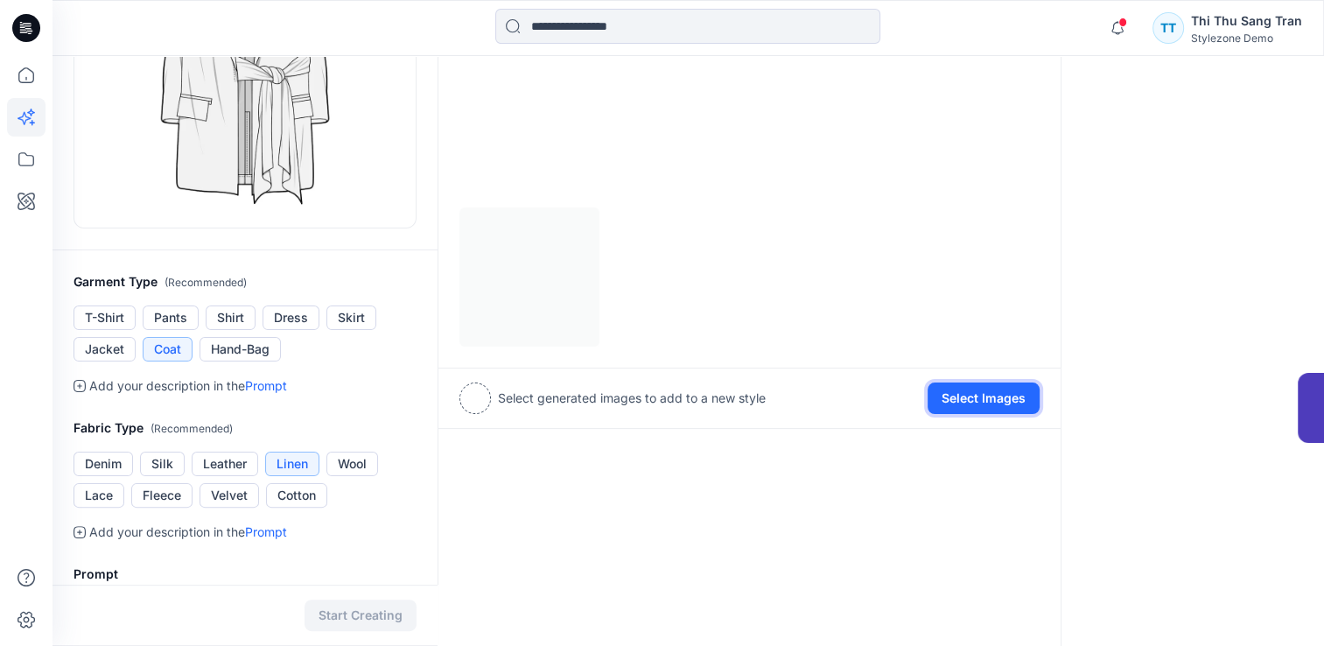
click at [993, 399] on button "Select Images" at bounding box center [983, 397] width 112 height 31
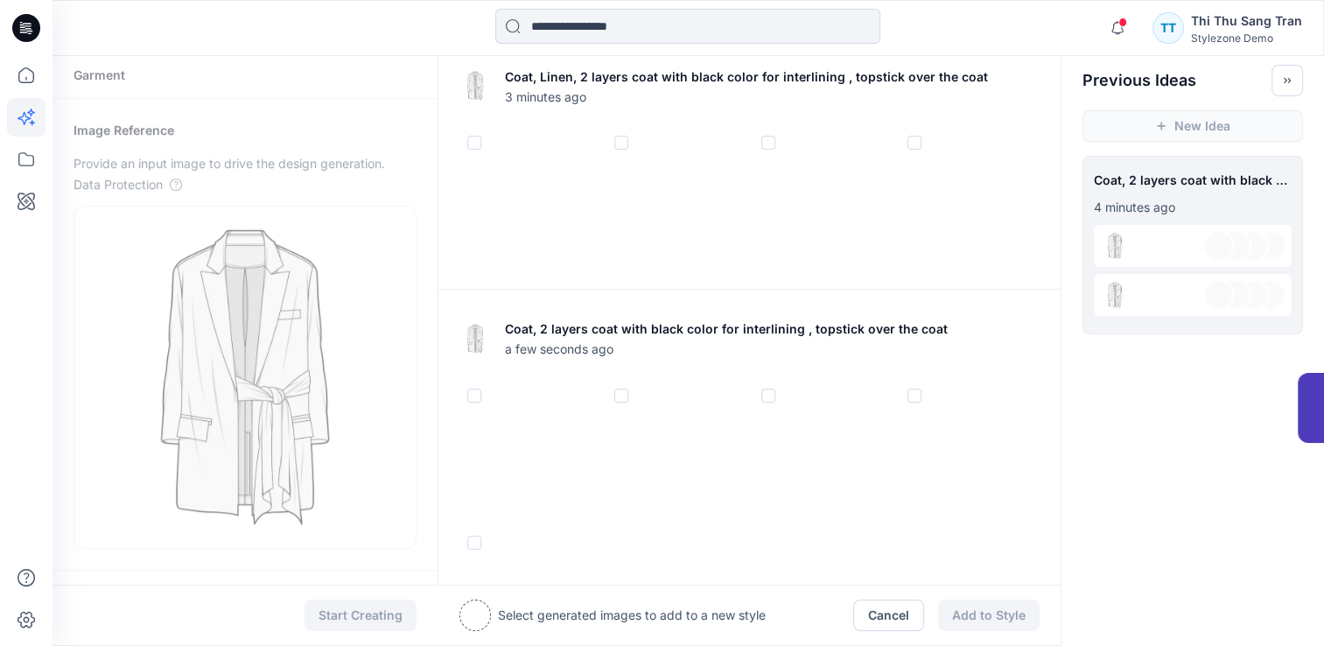
scroll to position [0, 0]
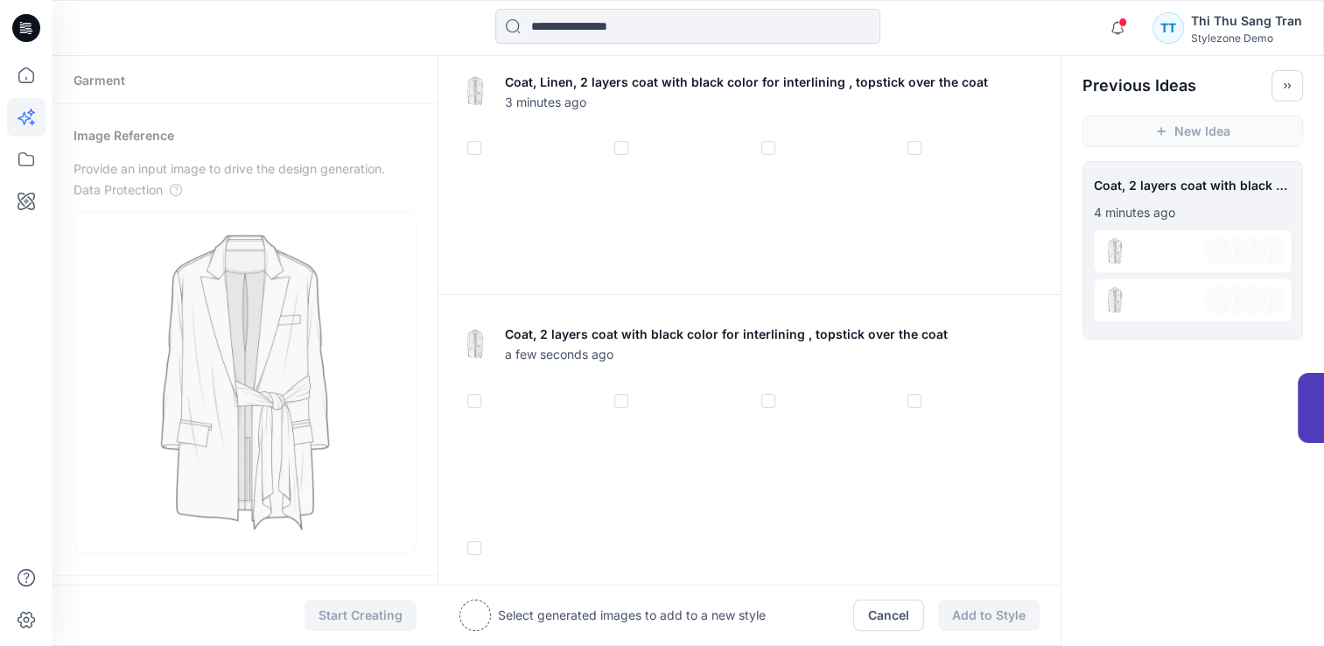
click at [472, 145] on span at bounding box center [474, 148] width 14 height 14
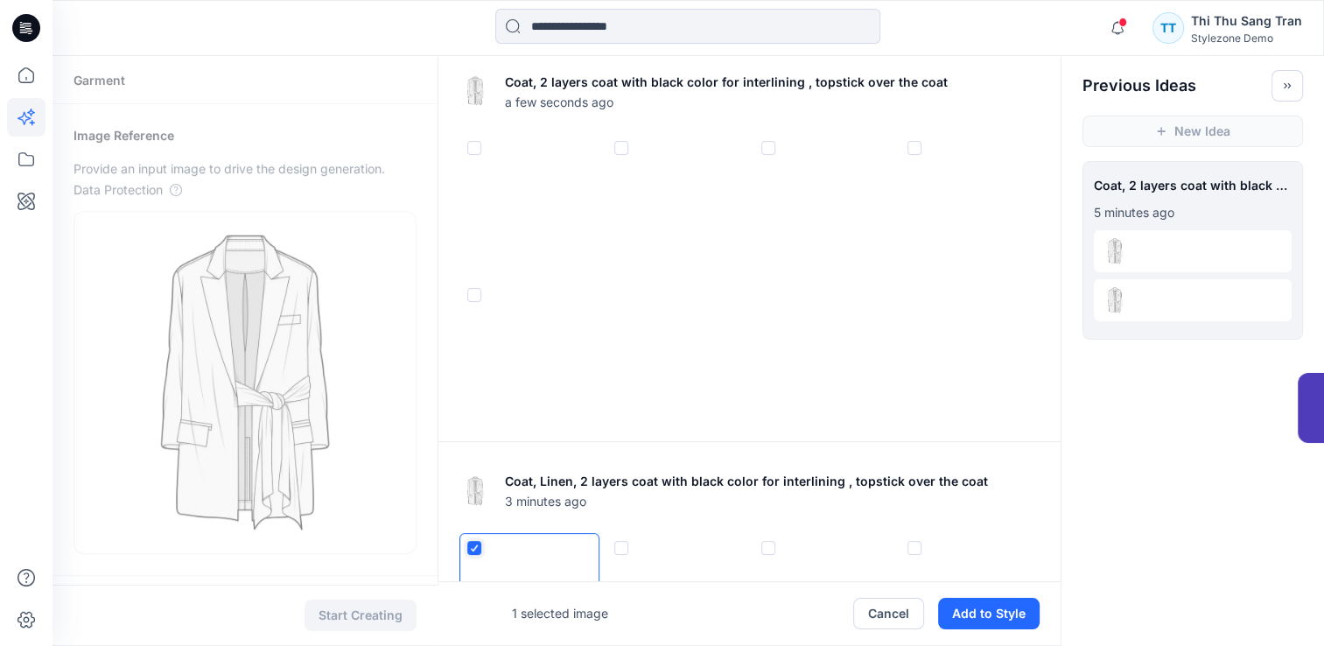
drag, startPoint x: 473, startPoint y: 549, endPoint x: 794, endPoint y: 628, distance: 330.6
click at [473, 550] on div at bounding box center [474, 548] width 10 height 14
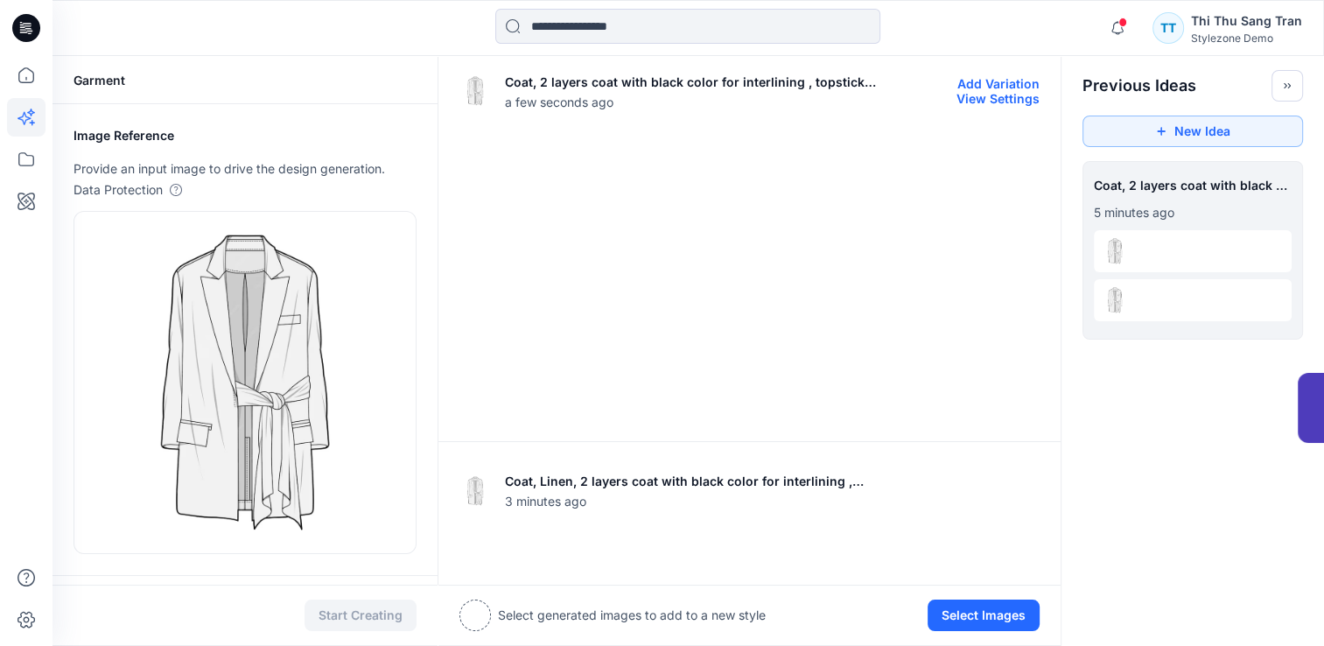
click at [515, 232] on img at bounding box center [529, 203] width 138 height 138
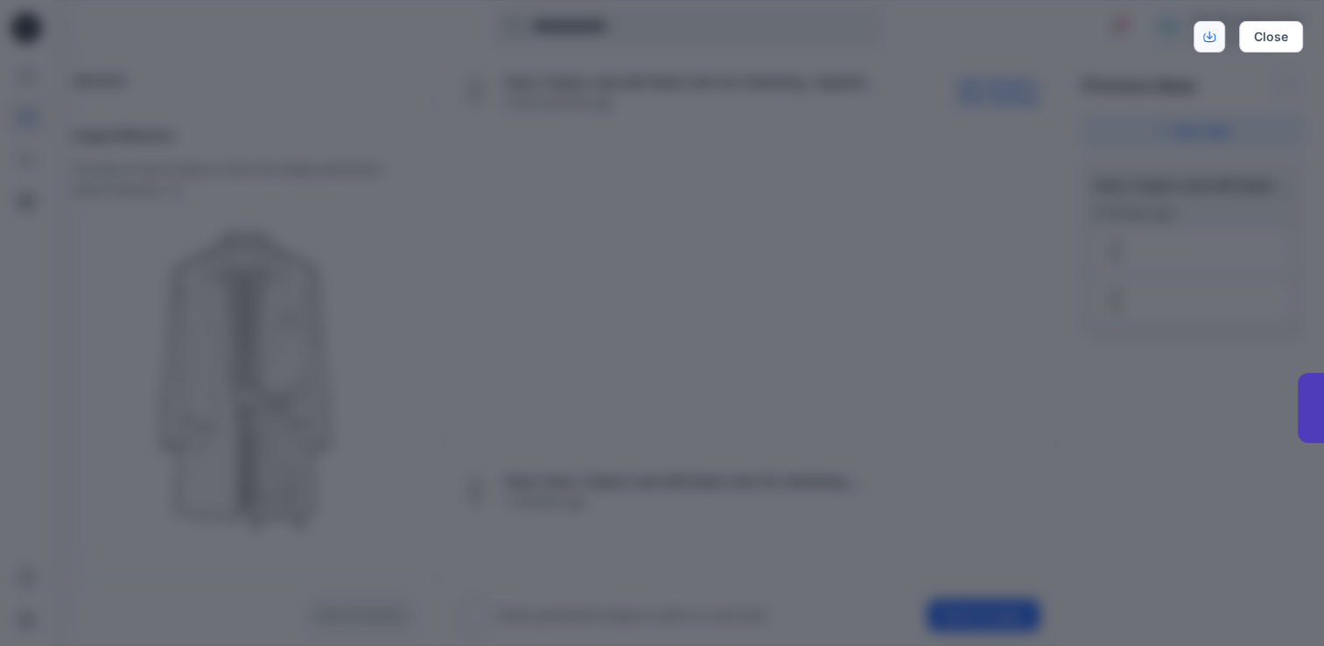
click at [1213, 35] on icon "Download" at bounding box center [1209, 37] width 12 height 12
click at [1289, 52] on button "Close" at bounding box center [1271, 36] width 64 height 31
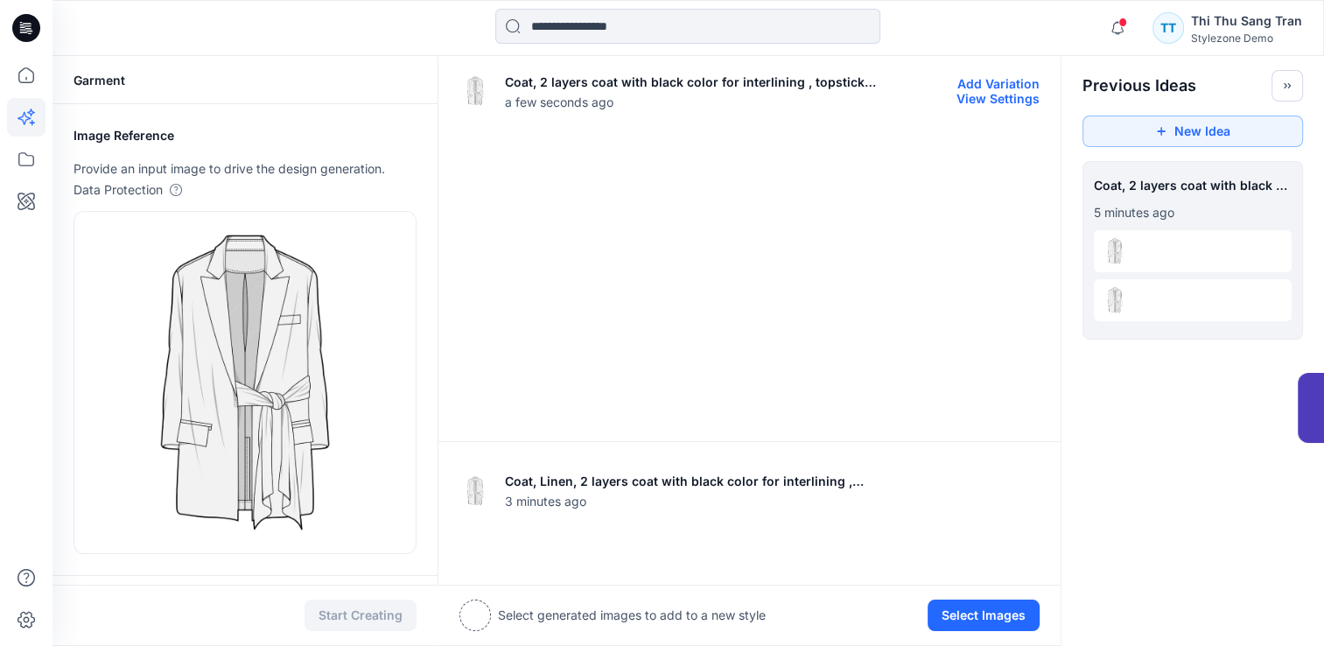
click at [658, 230] on img at bounding box center [676, 203] width 138 height 138
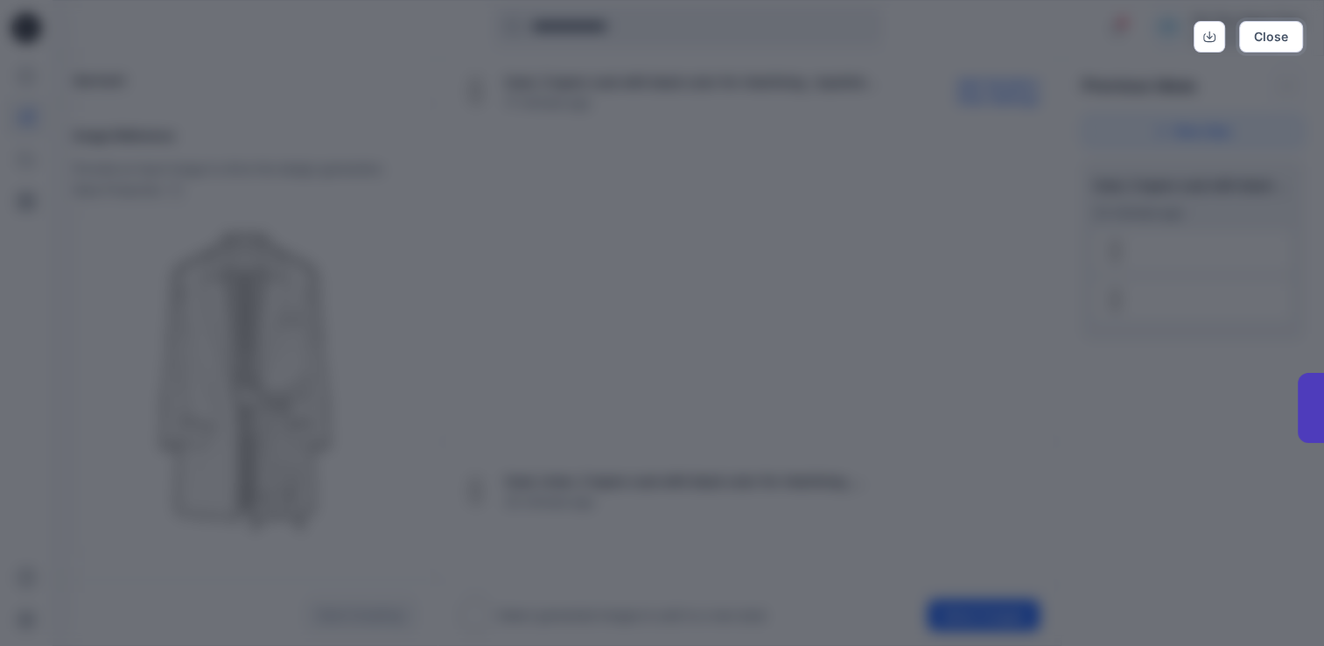
drag, startPoint x: 1274, startPoint y: 42, endPoint x: 1235, endPoint y: 97, distance: 67.2
click at [1275, 43] on button "Close" at bounding box center [1271, 36] width 64 height 31
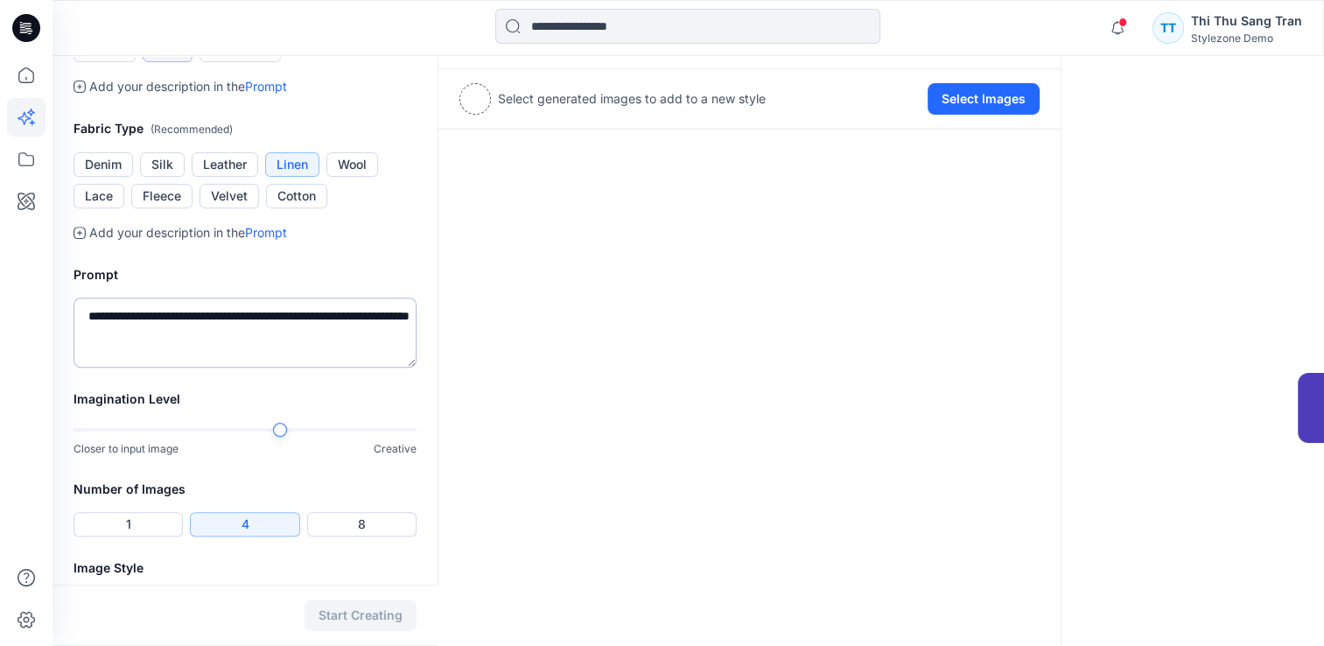
scroll to position [675, 0]
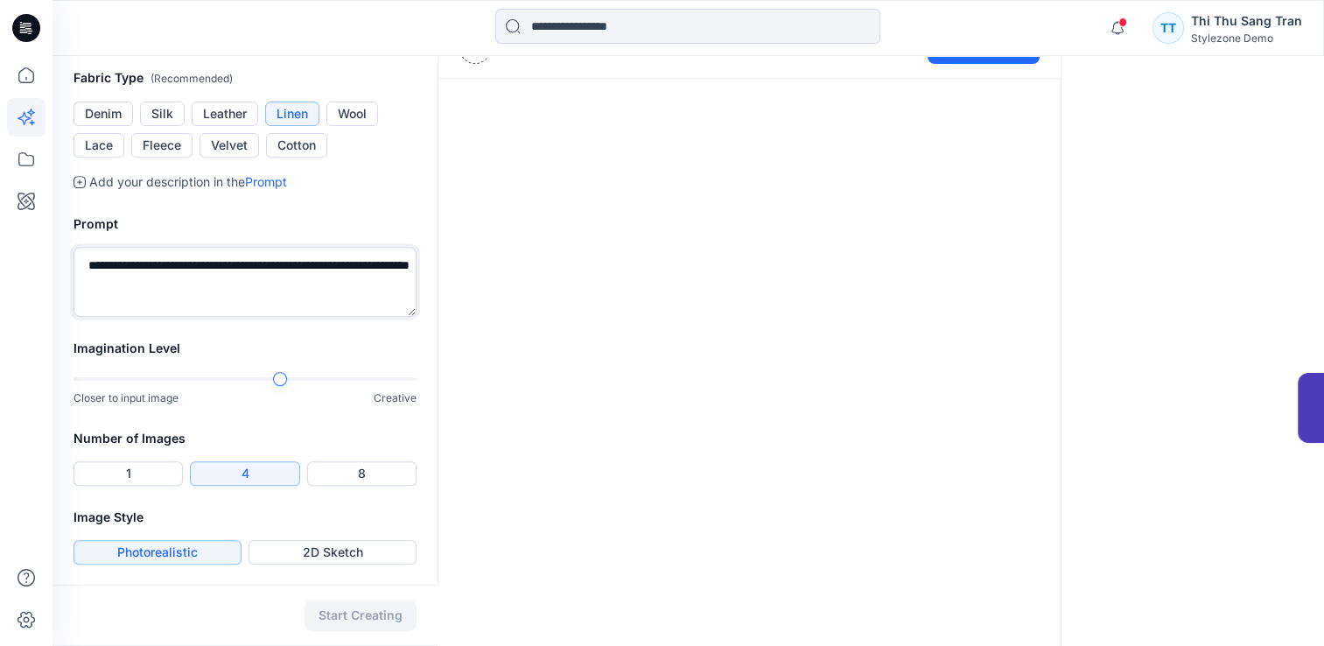
drag, startPoint x: 165, startPoint y: 288, endPoint x: 86, endPoint y: 263, distance: 83.3
click at [86, 263] on textarea "**********" at bounding box center [244, 282] width 343 height 70
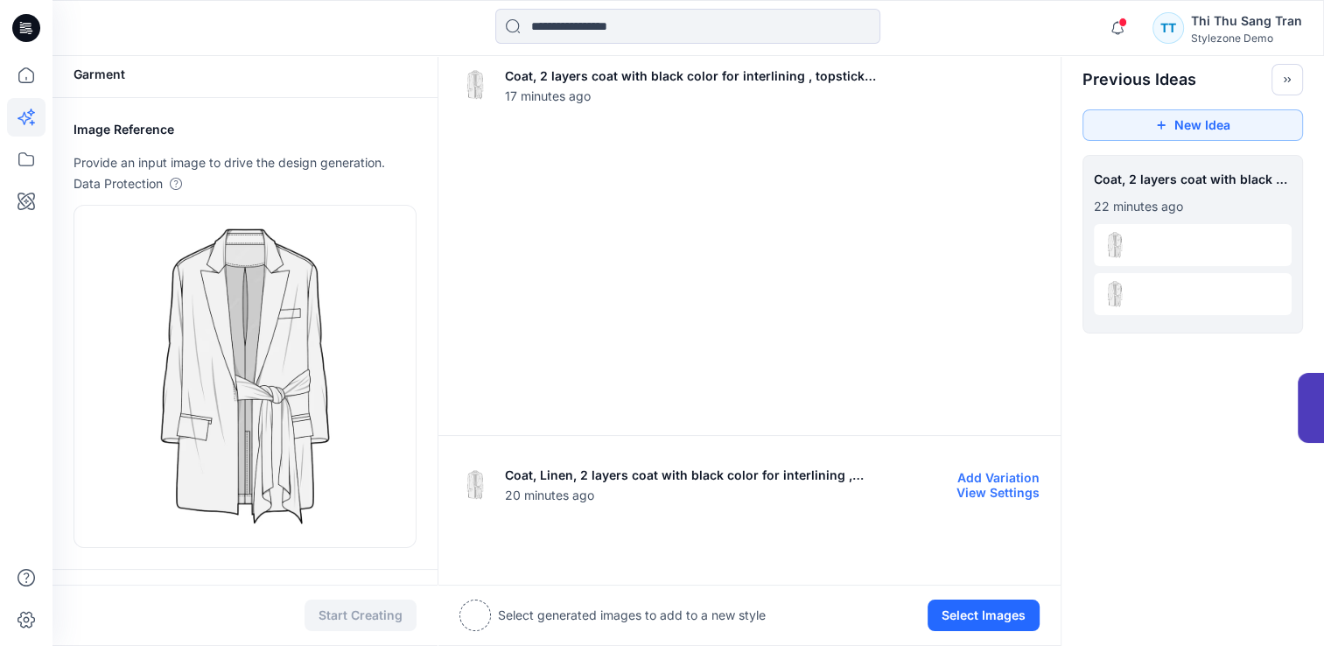
scroll to position [0, 0]
